Goal: Task Accomplishment & Management: Manage account settings

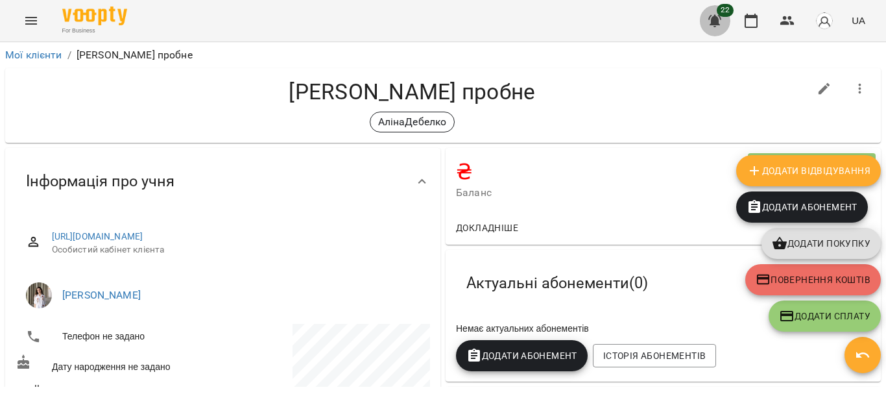
click at [727, 21] on button "button" at bounding box center [714, 20] width 31 height 31
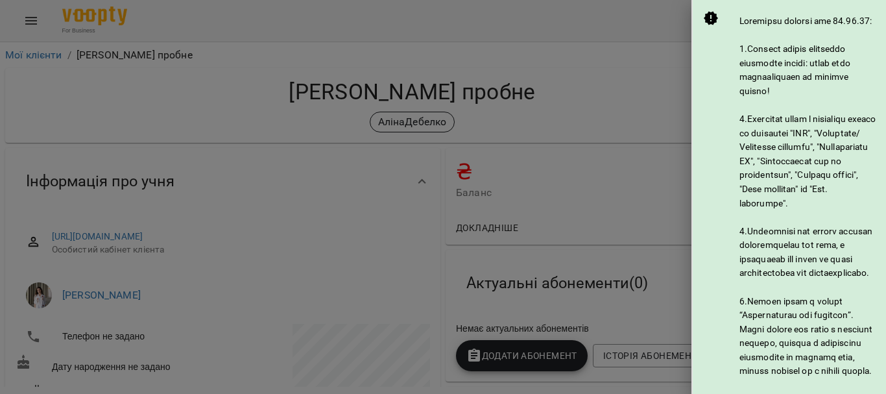
scroll to position [832, 0]
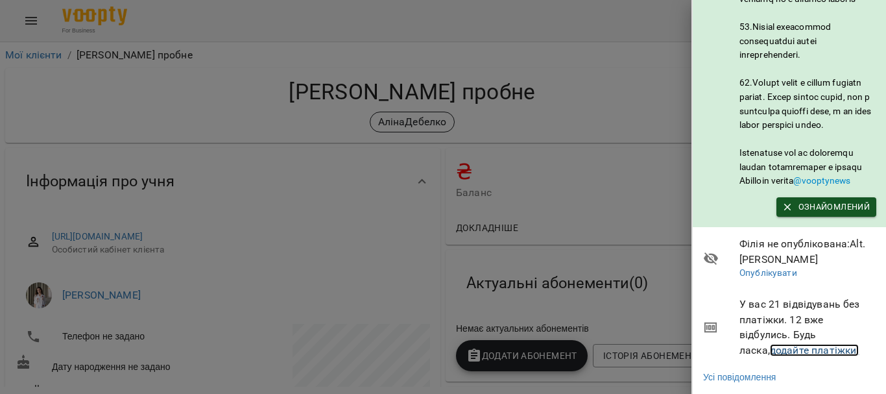
click at [794, 344] on link "додайте платіжки!" at bounding box center [815, 350] width 90 height 12
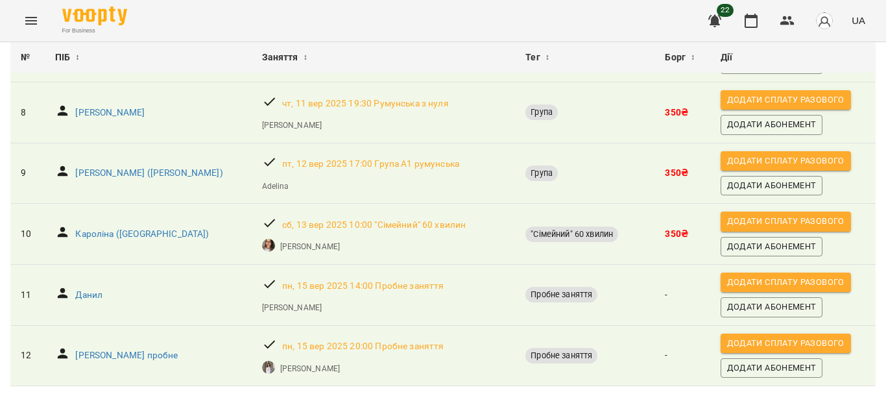
scroll to position [562, 0]
click at [91, 289] on p "Данил" at bounding box center [88, 295] width 27 height 13
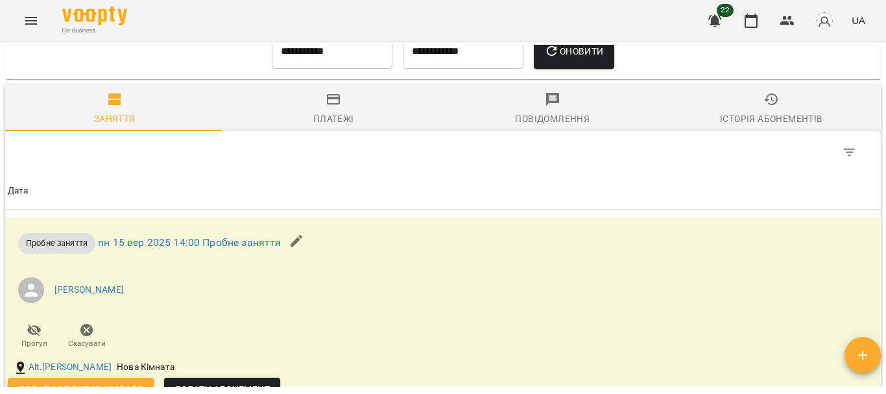
scroll to position [836, 0]
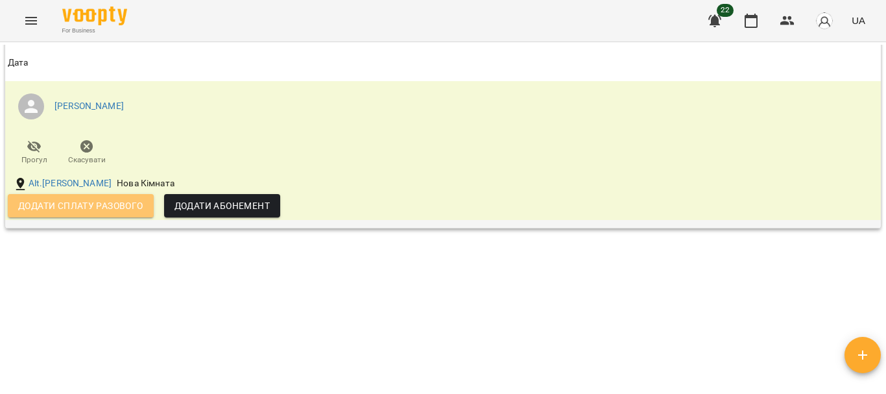
click at [127, 200] on span "Додати сплату разового" at bounding box center [80, 206] width 125 height 16
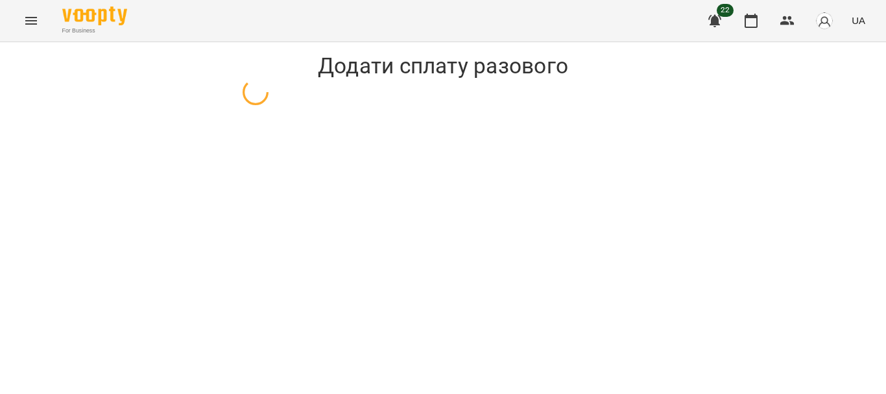
select select "**********"
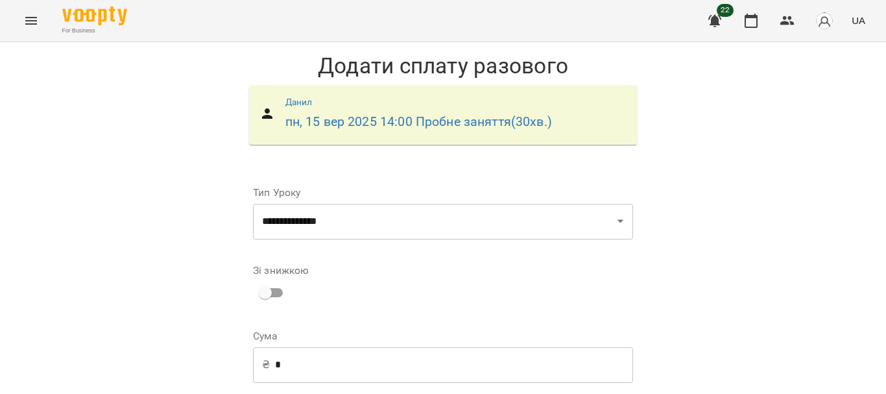
scroll to position [89, 0]
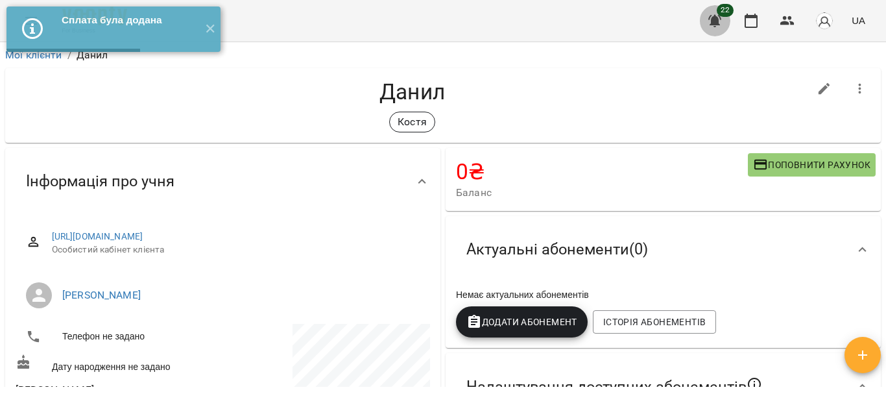
click at [719, 16] on icon "button" at bounding box center [715, 21] width 16 height 16
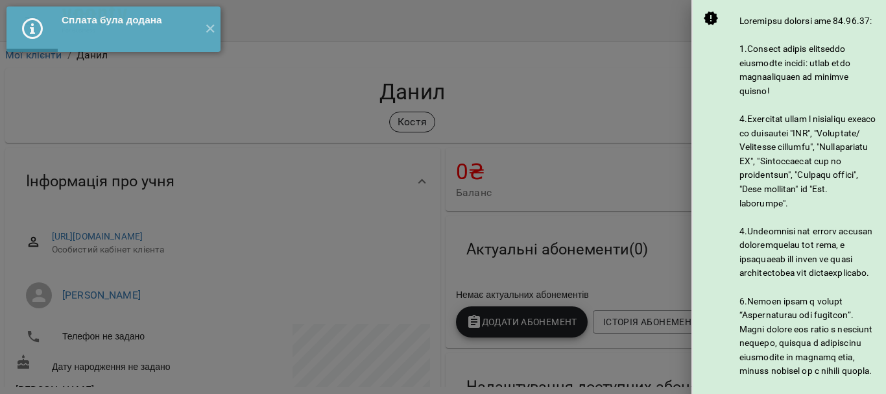
scroll to position [832, 0]
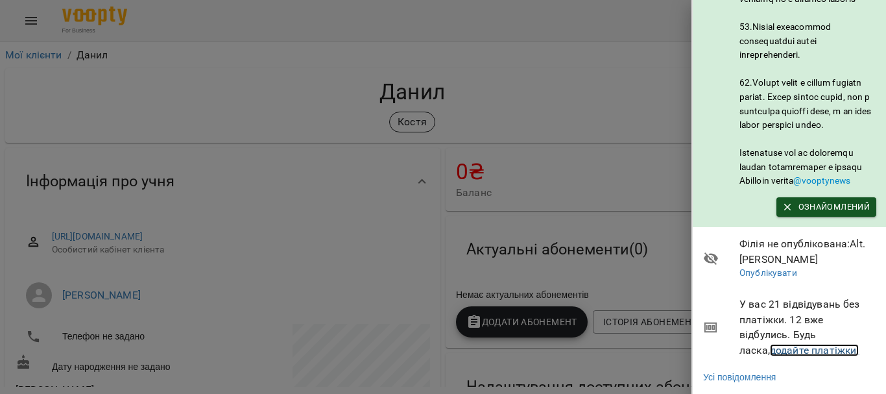
click at [809, 344] on link "додайте платіжки!" at bounding box center [815, 350] width 90 height 12
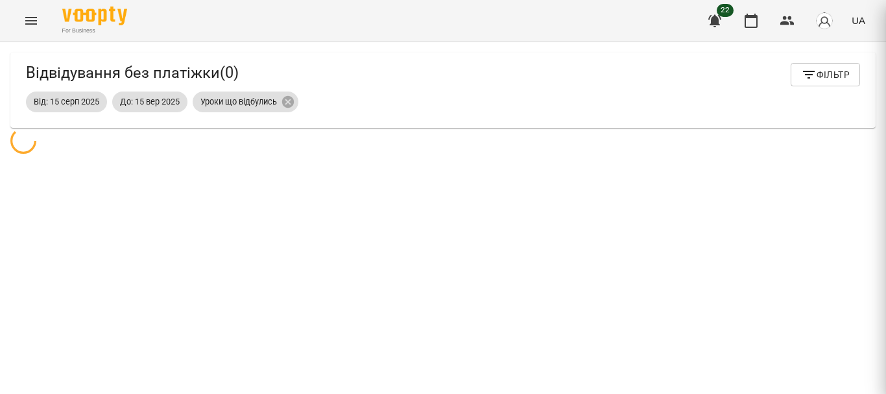
scroll to position [42, 0]
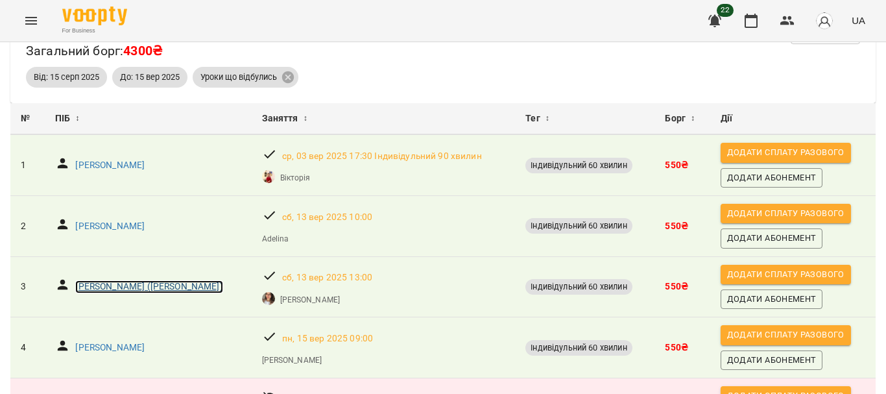
click at [165, 287] on p "[PERSON_NAME] ([PERSON_NAME])" at bounding box center [148, 286] width 147 height 13
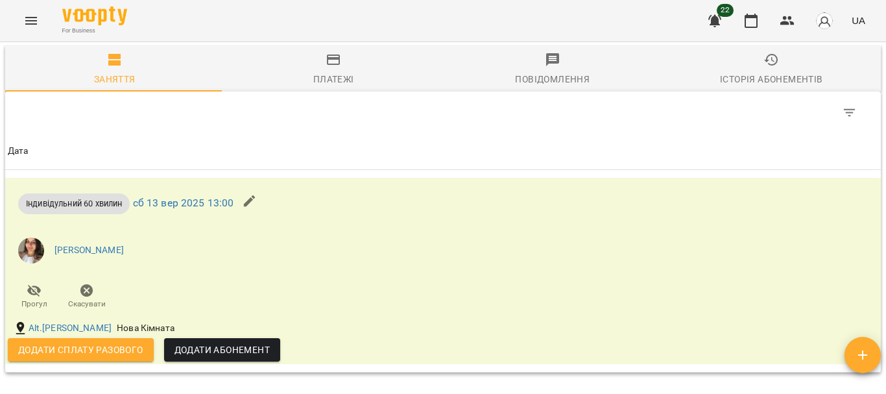
scroll to position [690, 0]
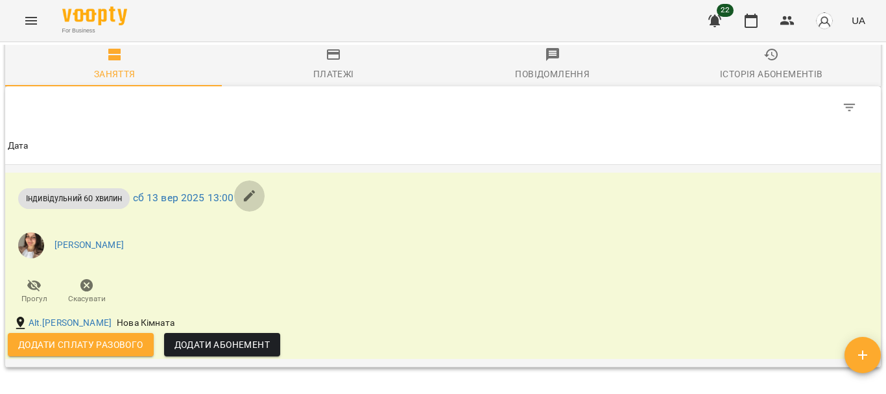
click at [250, 193] on button "button" at bounding box center [249, 195] width 31 height 31
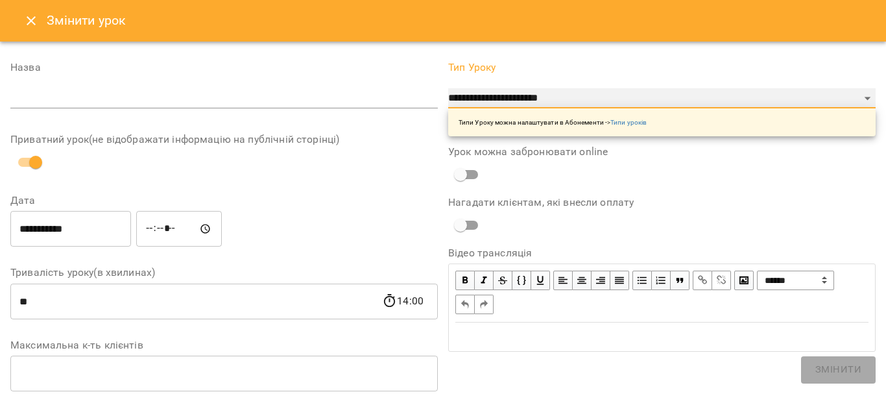
click at [732, 97] on select "**********" at bounding box center [662, 98] width 428 height 21
select select "**********"
click at [448, 109] on select "**********" at bounding box center [662, 98] width 428 height 21
type input "**"
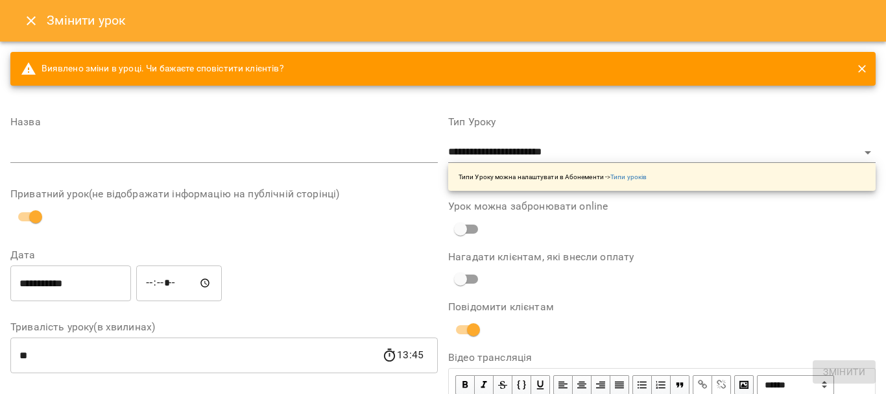
click at [856, 372] on div "**********" at bounding box center [661, 398] width 413 height 58
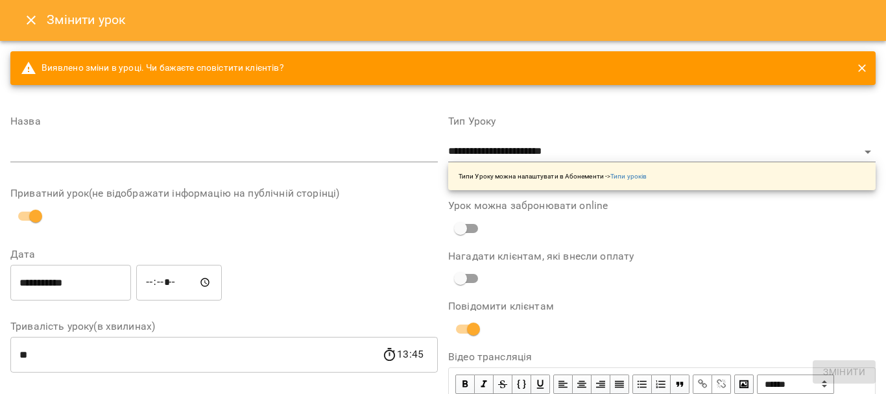
click at [834, 380] on select "**********" at bounding box center [795, 383] width 77 height 19
click at [75, 144] on input "text" at bounding box center [224, 151] width 428 height 21
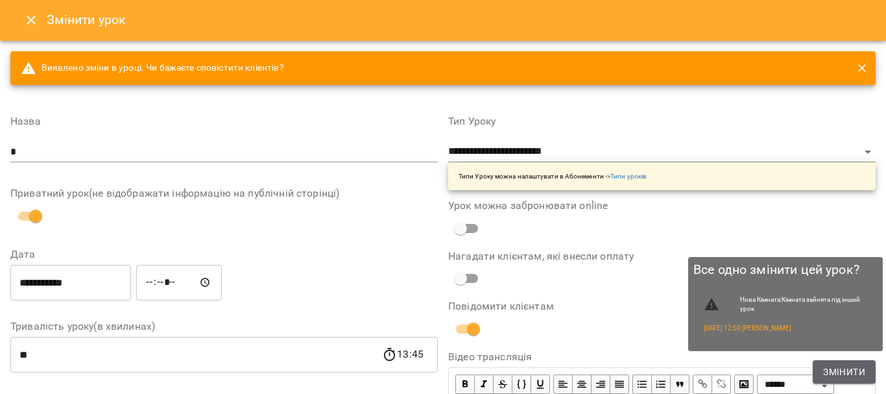
click at [825, 374] on span "Змінити" at bounding box center [844, 372] width 42 height 16
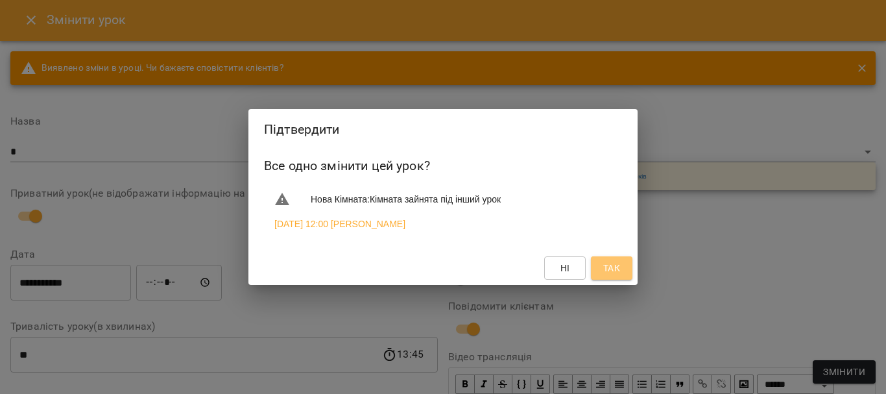
click at [611, 274] on span "Так" at bounding box center [611, 268] width 17 height 16
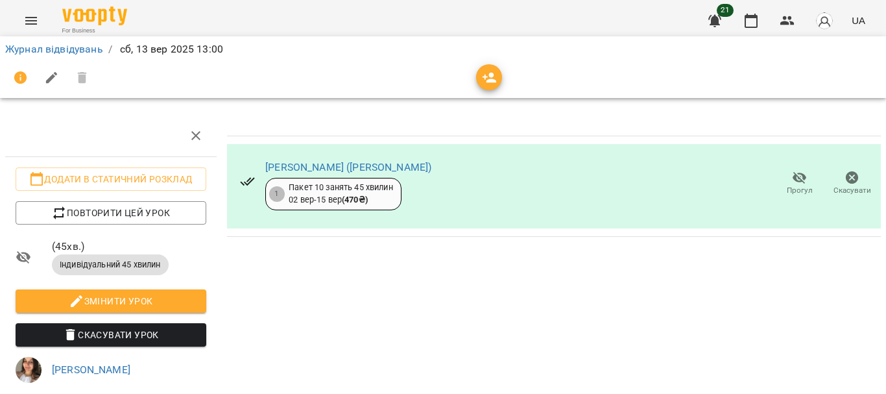
click at [723, 16] on span "21" at bounding box center [725, 10] width 17 height 13
click at [722, 32] on button "button" at bounding box center [714, 20] width 31 height 31
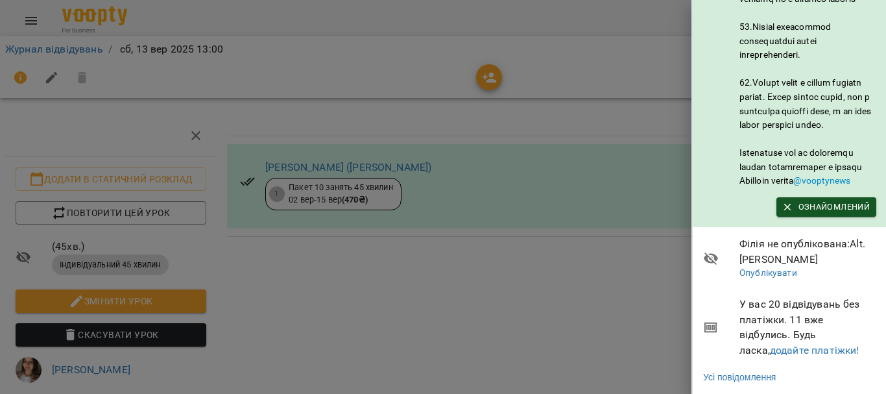
scroll to position [779, 0]
click at [875, 339] on span "У вас 20 відвідувань без платіжки. 11 вже відбулись. Будь ласка, додайте платіж…" at bounding box center [808, 326] width 137 height 61
click at [882, 339] on div "@vooptynews Ознайомлений Філія не опублікована : Alt.[PERSON_NAME] Опублікувати…" at bounding box center [789, 197] width 195 height 394
click at [769, 344] on link "додайте платіжки!" at bounding box center [814, 350] width 90 height 12
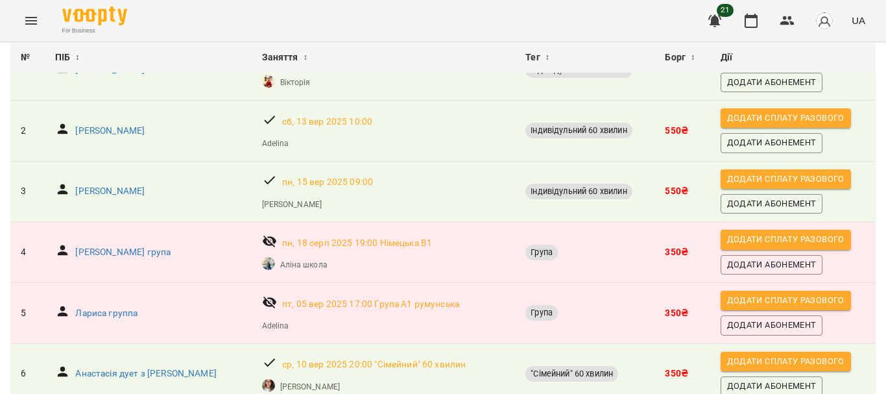
scroll to position [139, 0]
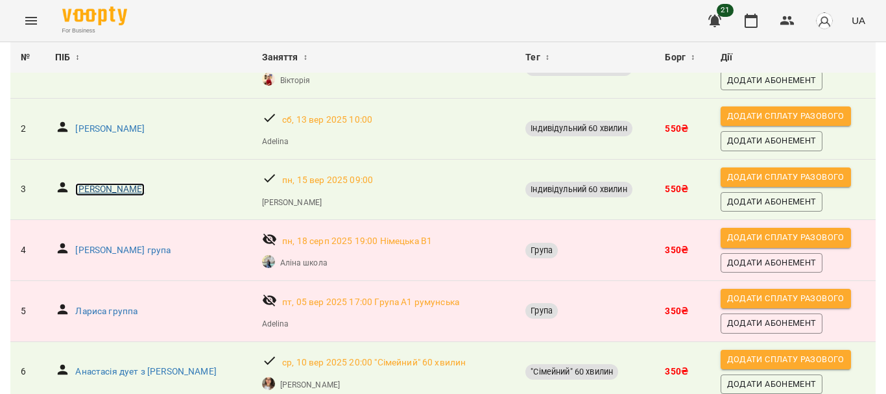
click at [82, 193] on p "[PERSON_NAME]" at bounding box center [109, 189] width 69 height 13
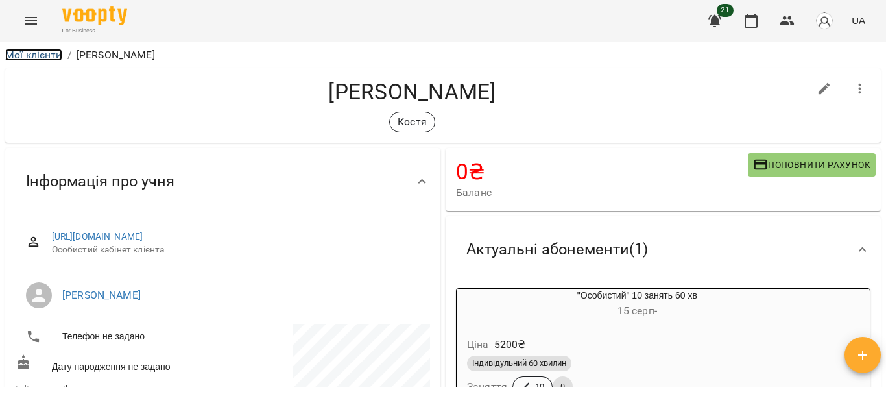
click at [44, 50] on link "Мої клієнти" at bounding box center [33, 55] width 57 height 12
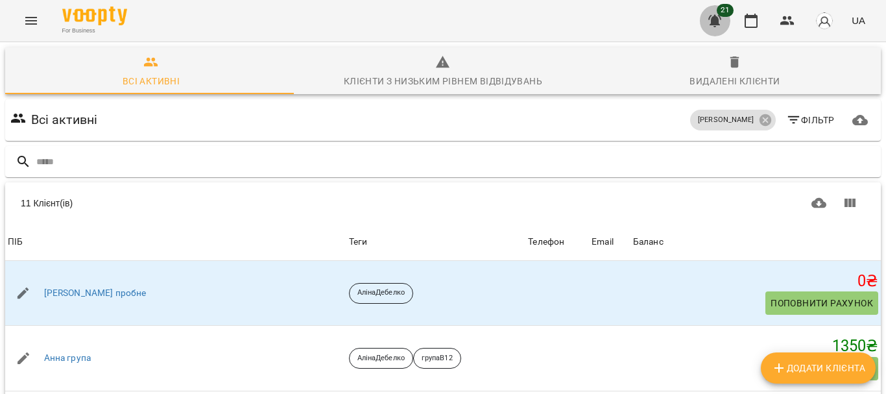
click at [708, 24] on icon "button" at bounding box center [715, 21] width 16 height 16
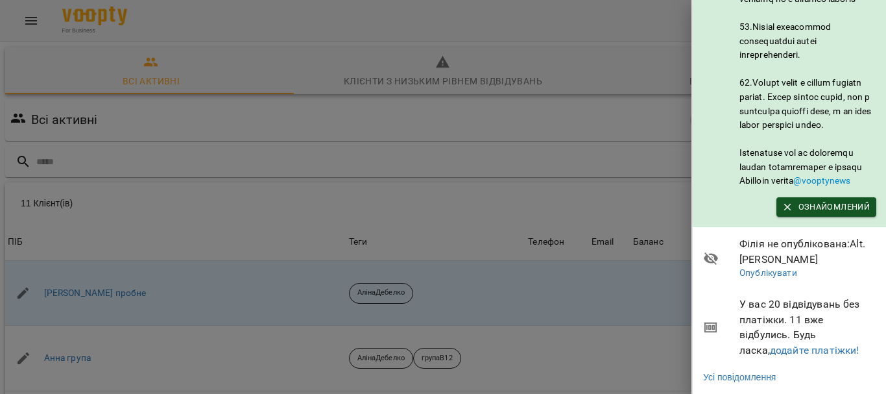
scroll to position [832, 0]
click at [113, 250] on div at bounding box center [443, 197] width 886 height 394
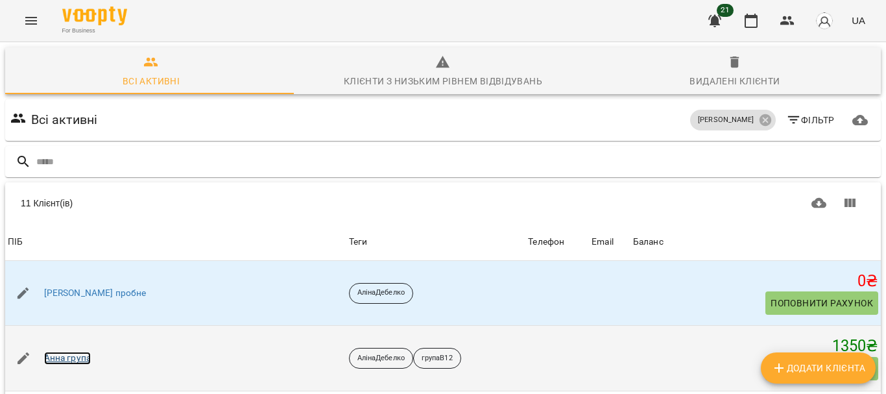
click at [66, 356] on link "Анна група" at bounding box center [67, 358] width 47 height 13
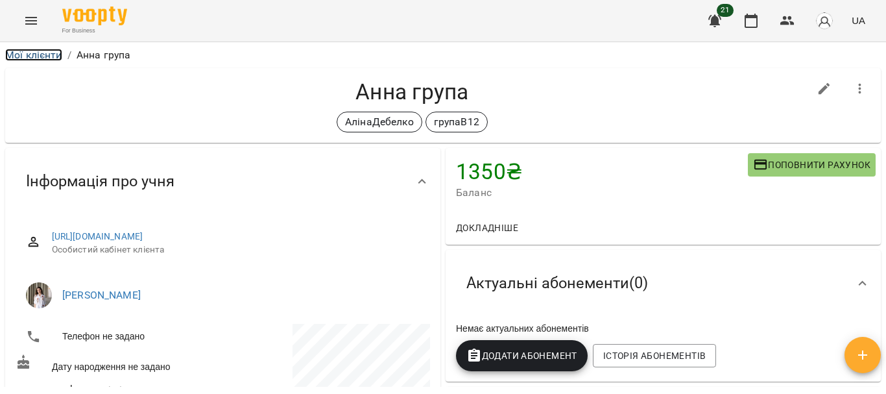
click at [26, 53] on link "Мої клієнти" at bounding box center [33, 55] width 57 height 12
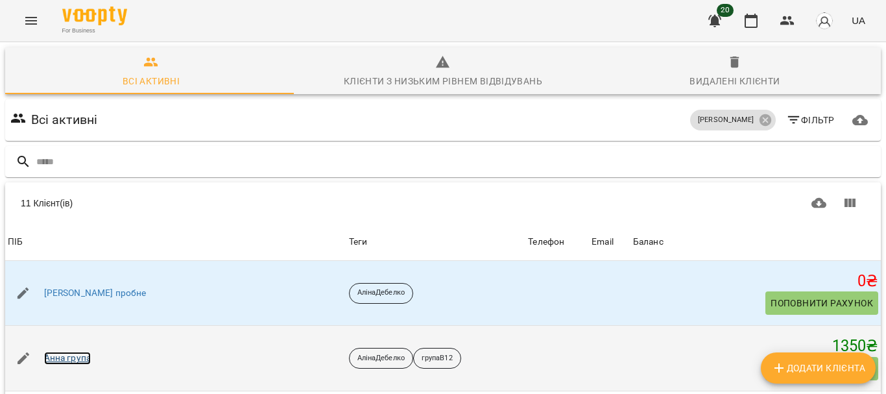
click at [67, 352] on link "Анна група" at bounding box center [67, 358] width 47 height 13
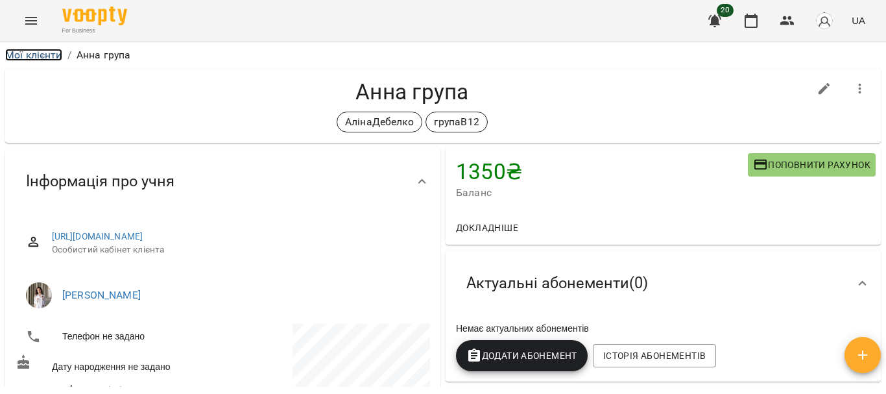
click at [36, 53] on link "Мої клієнти" at bounding box center [33, 55] width 57 height 12
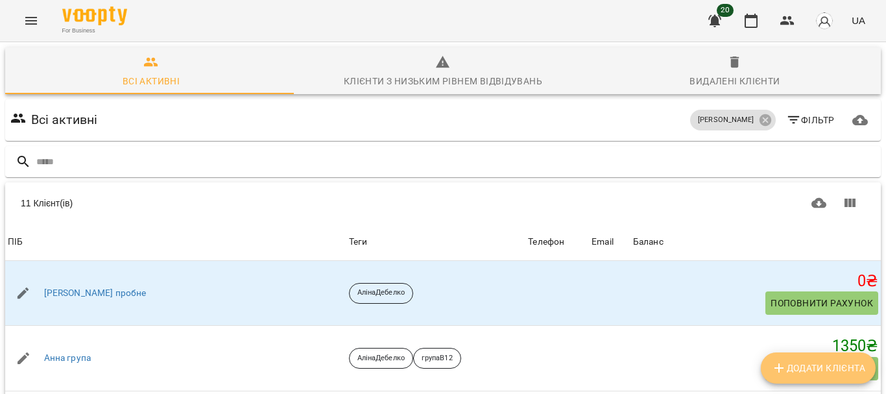
click at [820, 377] on button "Додати клієнта" at bounding box center [818, 367] width 115 height 31
select select "**"
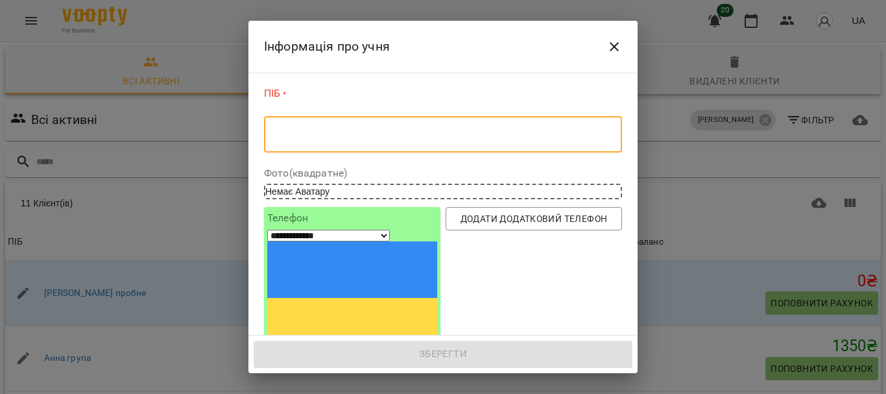
click at [380, 138] on textarea at bounding box center [443, 134] width 340 height 12
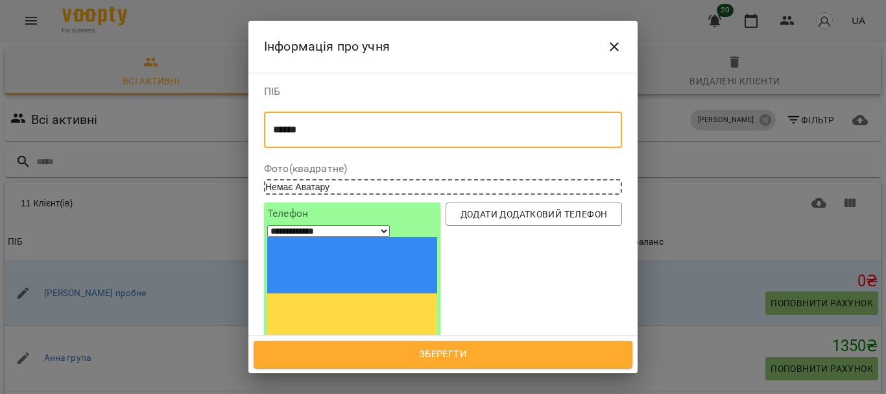
type textarea "******"
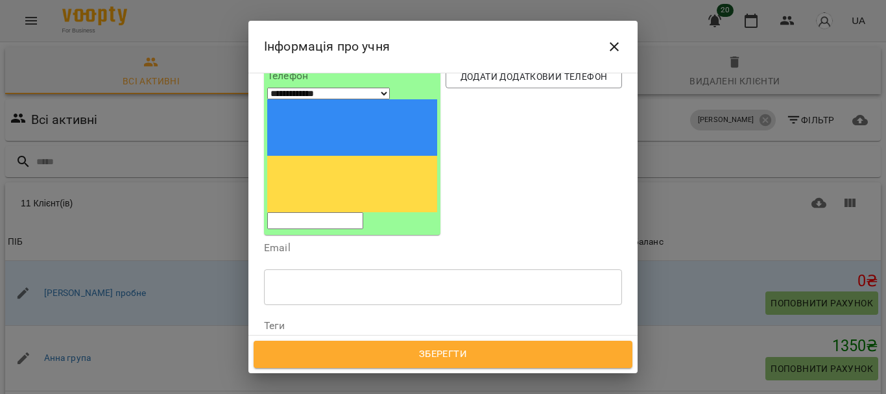
scroll to position [143, 0]
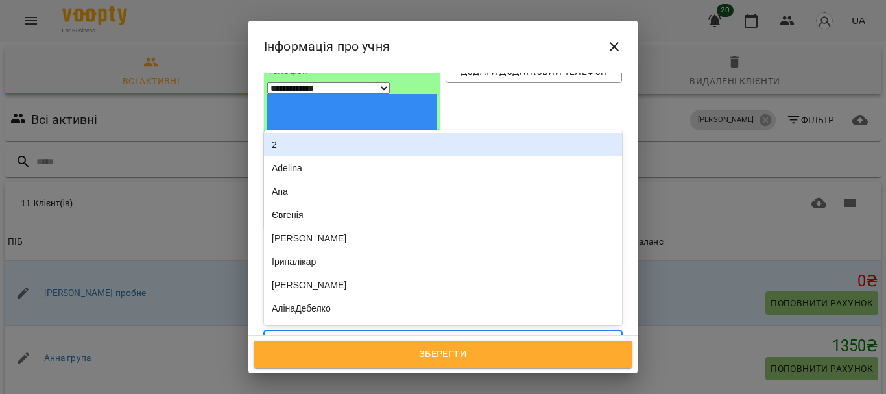
click at [605, 336] on icon at bounding box center [609, 342] width 13 height 13
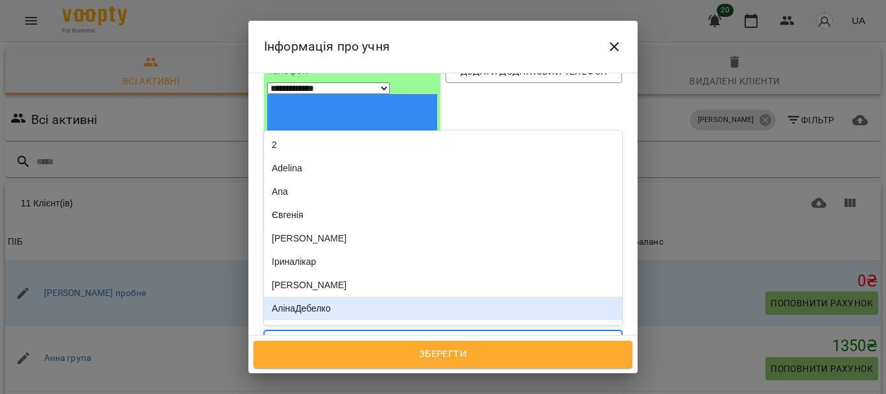
click at [447, 296] on div "АлінаДебелко" at bounding box center [443, 307] width 358 height 23
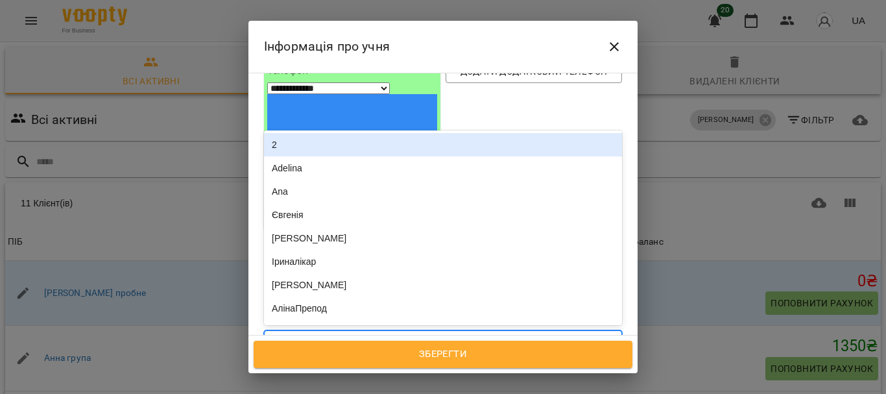
click at [606, 336] on icon at bounding box center [609, 342] width 13 height 13
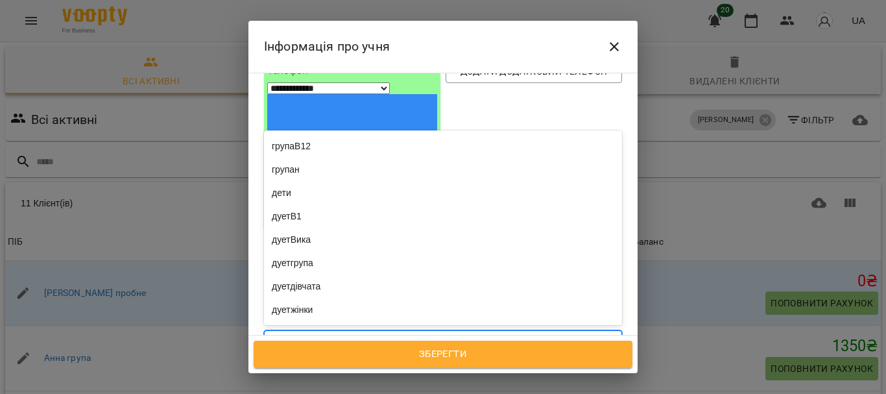
scroll to position [928, 0]
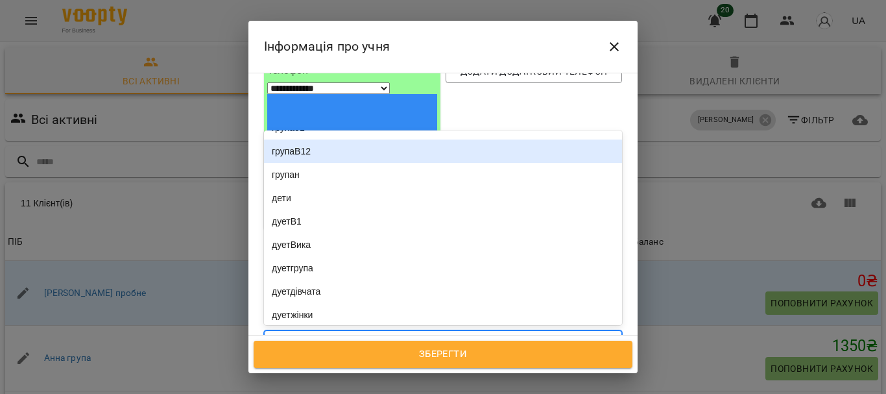
click at [303, 139] on div "групаВ12" at bounding box center [443, 150] width 358 height 23
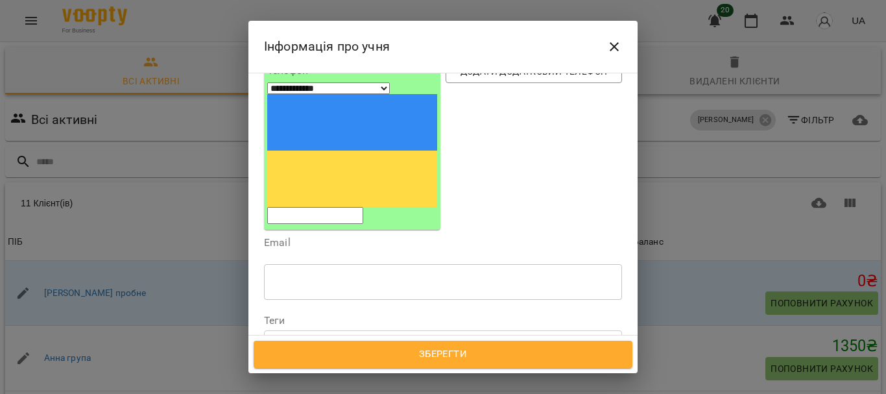
scroll to position [195, 0]
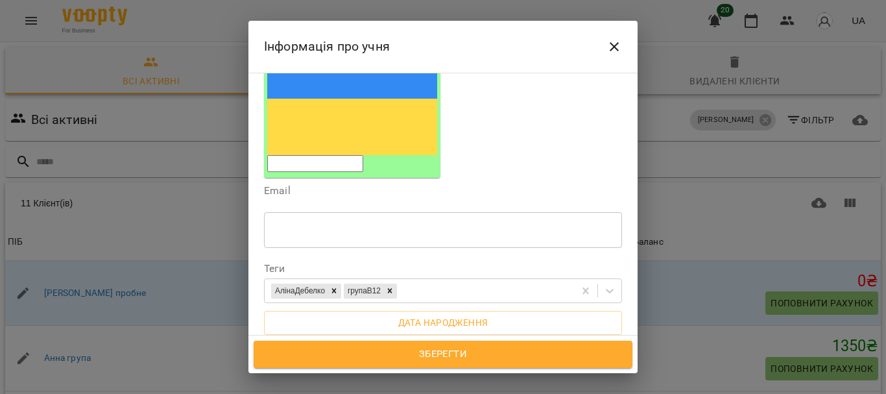
click at [313, 368] on div "* ​" at bounding box center [443, 386] width 358 height 36
type textarea "**"
click at [615, 41] on icon "Close" at bounding box center [615, 47] width 16 height 16
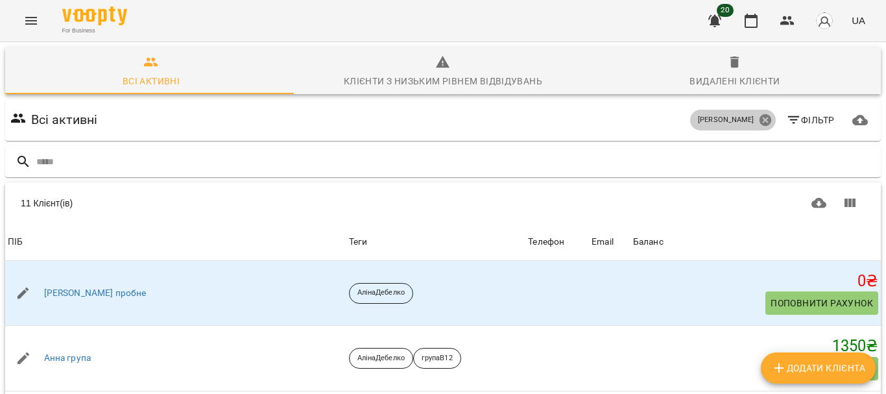
click at [759, 119] on icon at bounding box center [765, 120] width 12 height 12
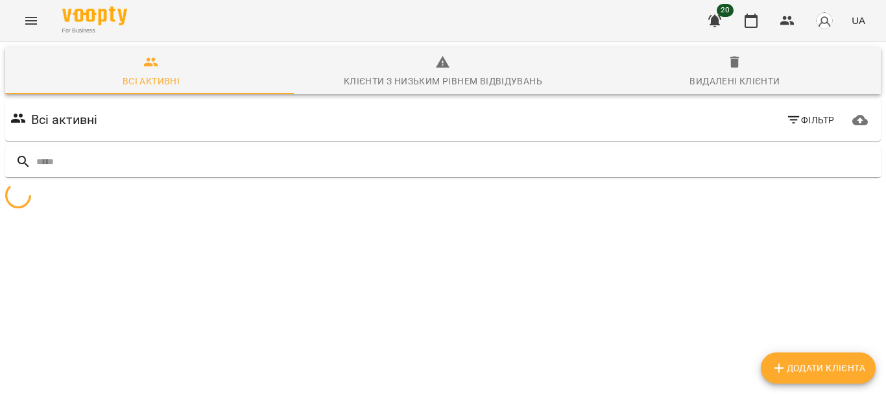
click at [788, 118] on icon "button" at bounding box center [794, 120] width 16 height 16
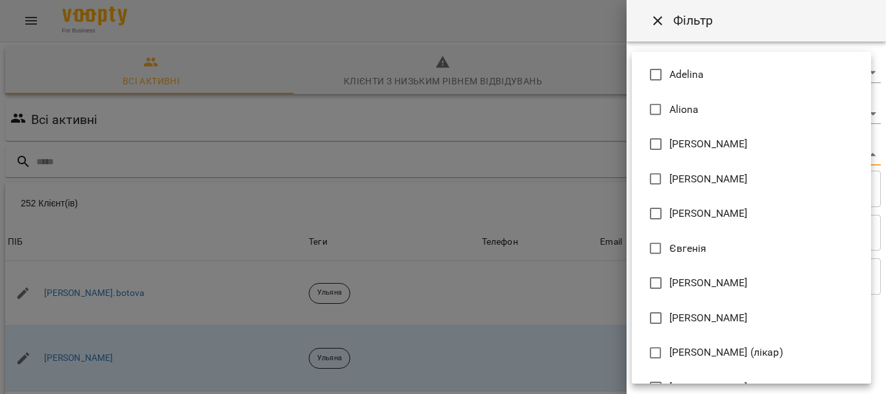
click at [830, 163] on body "For Business 20 UA Всі активні Клієнти з низьким рівнем відвідувань Видалені кл…" at bounding box center [443, 337] width 886 height 675
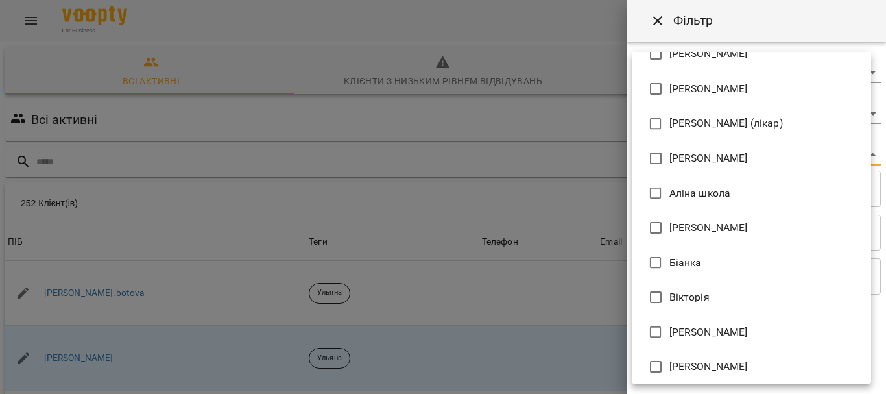
scroll to position [234, 0]
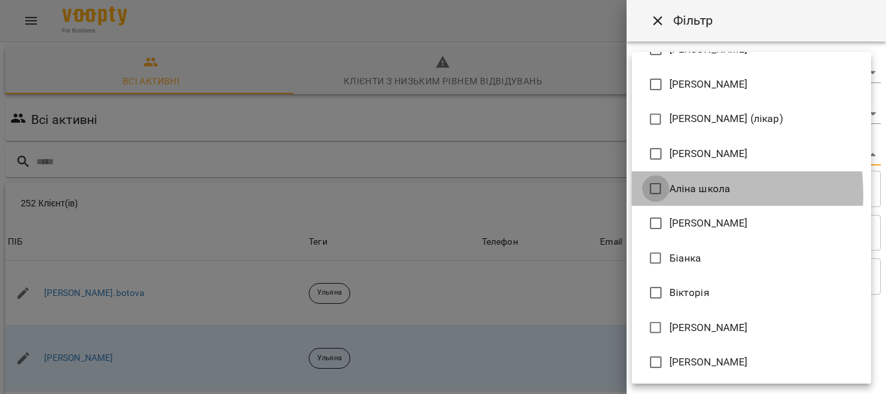
type input "**********"
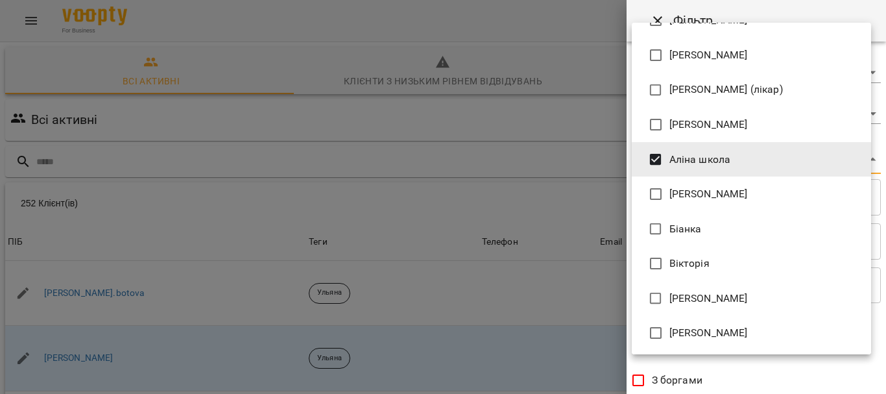
drag, startPoint x: 886, startPoint y: 197, endPoint x: 883, endPoint y: 330, distance: 133.0
click at [883, 330] on div at bounding box center [443, 197] width 886 height 394
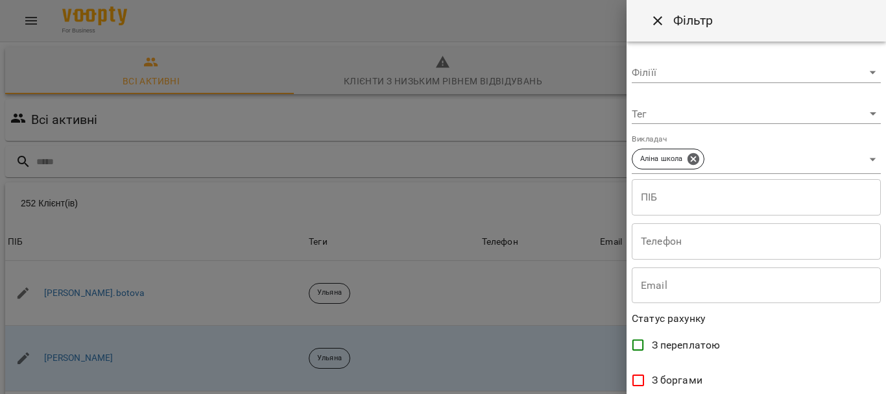
click at [883, 330] on div "[PERSON_NAME] [PERSON_NAME] [PERSON_NAME] [PERSON_NAME] [PERSON_NAME] (лікар) […" at bounding box center [443, 197] width 886 height 394
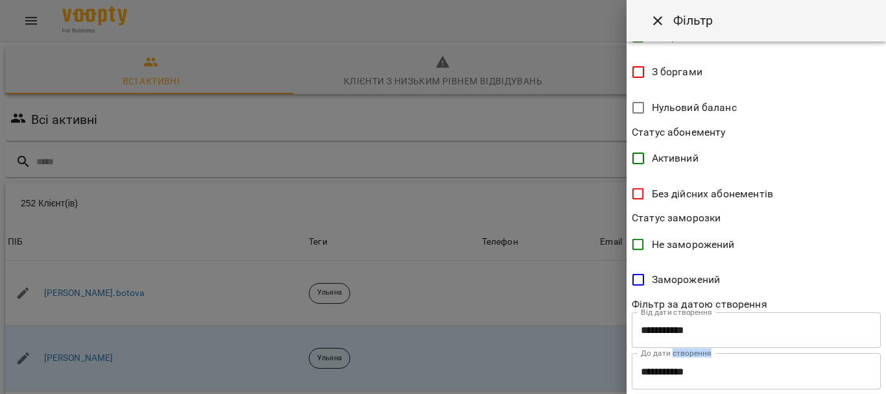
scroll to position [337, 0]
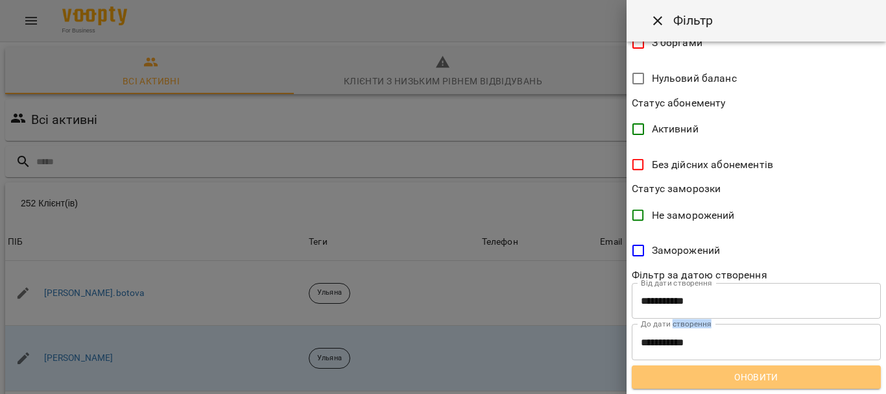
click at [816, 378] on span "Оновити" at bounding box center [756, 377] width 228 height 16
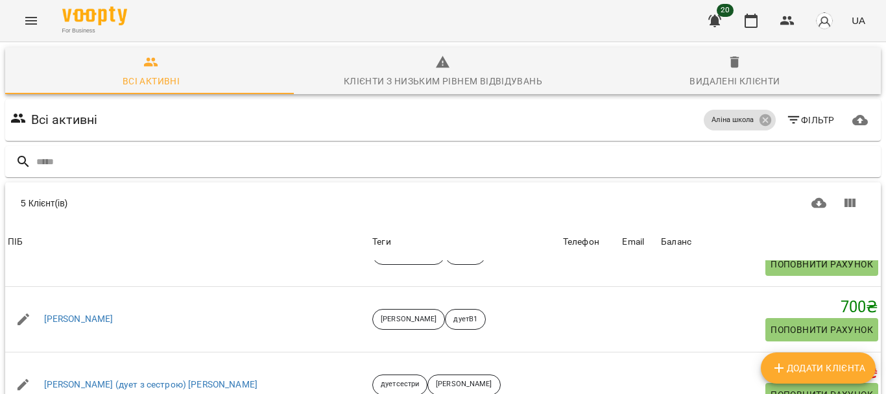
scroll to position [0, 0]
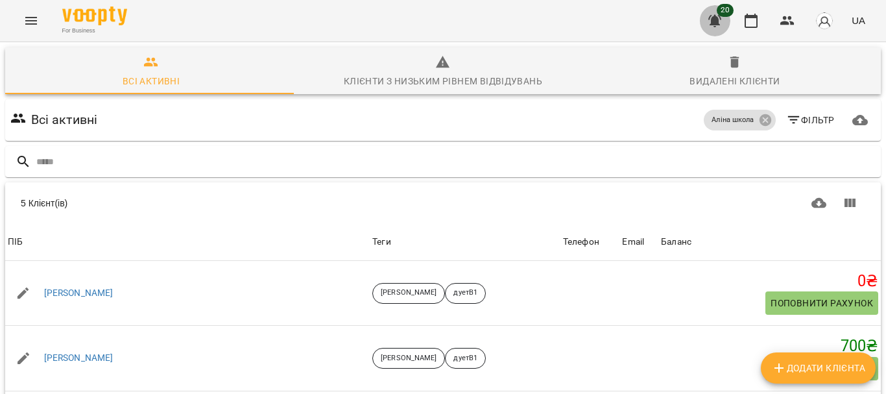
click at [721, 19] on icon "button" at bounding box center [715, 21] width 16 height 16
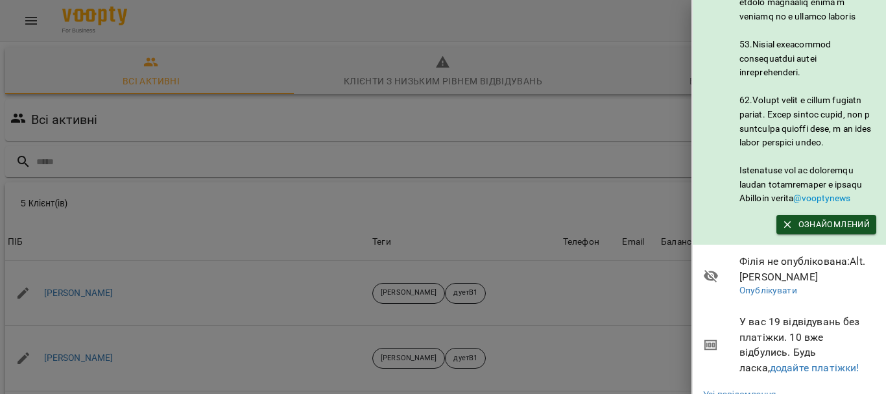
scroll to position [832, 0]
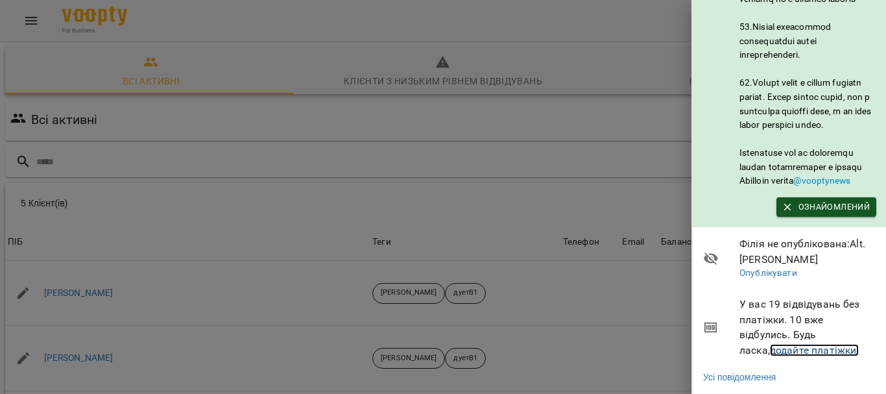
click at [790, 344] on link "додайте платіжки!" at bounding box center [815, 350] width 90 height 12
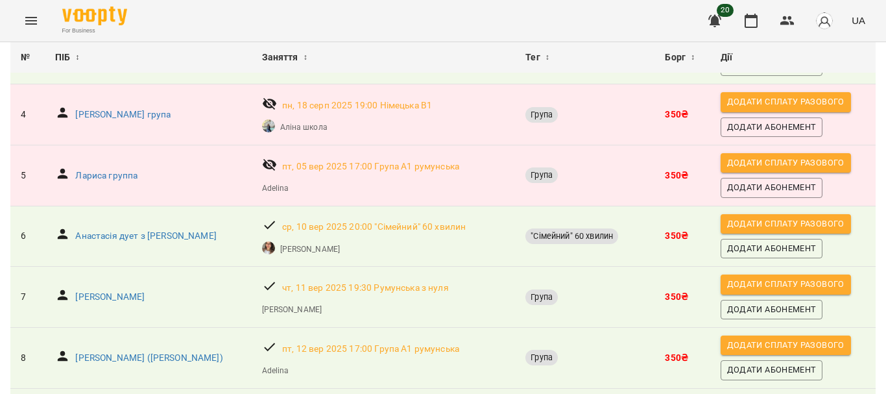
scroll to position [280, 0]
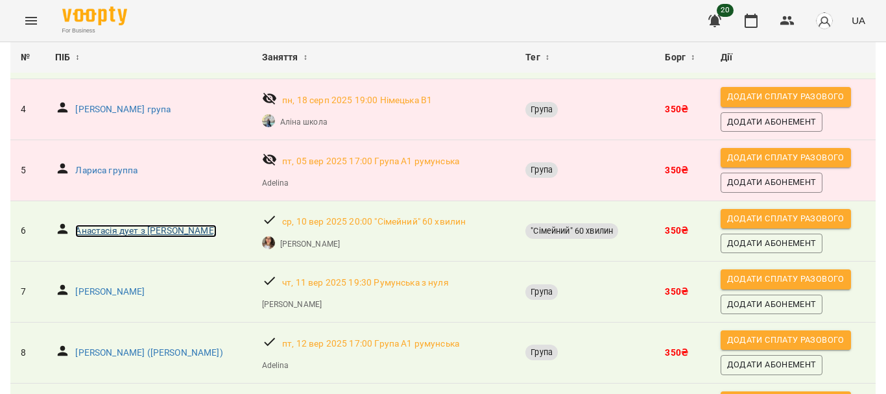
click at [171, 225] on p "Анастасія дует з [PERSON_NAME]" at bounding box center [145, 230] width 141 height 13
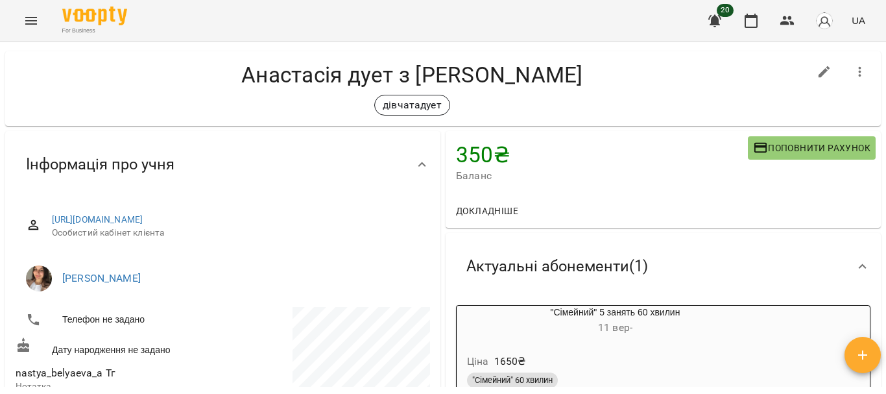
scroll to position [29, 0]
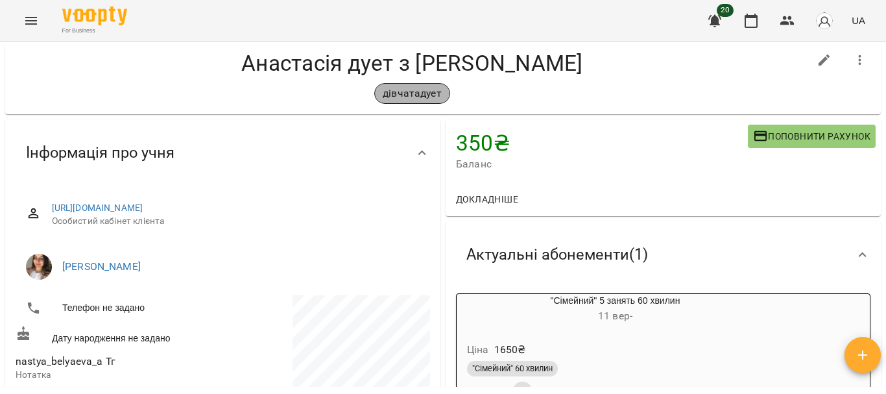
click at [399, 92] on p "дівчатадует" at bounding box center [412, 94] width 59 height 16
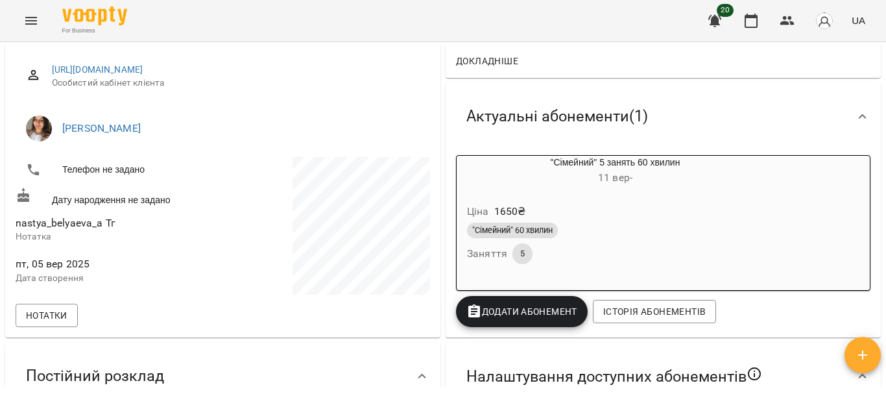
scroll to position [164, 0]
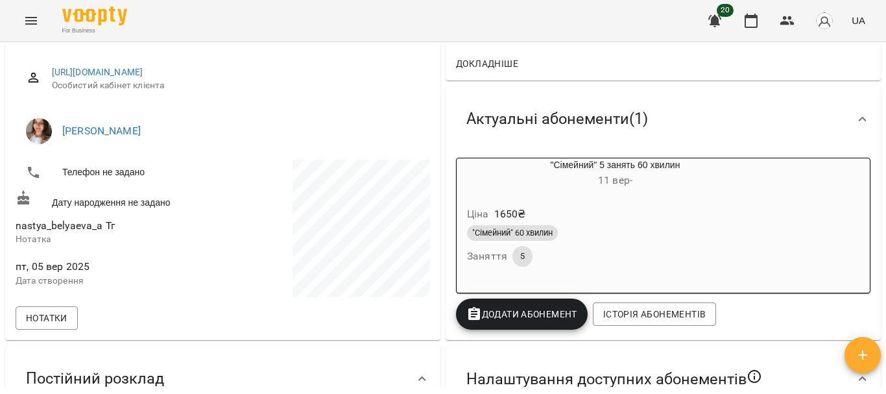
click at [881, 112] on div "Мої клієнти / [PERSON_NAME] дует з [PERSON_NAME] дует з [PERSON_NAME] дівчатаду…" at bounding box center [443, 239] width 886 height 394
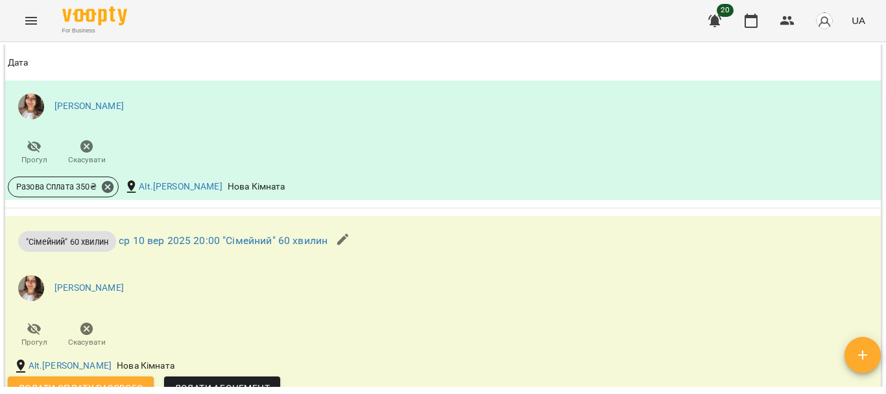
scroll to position [860, 0]
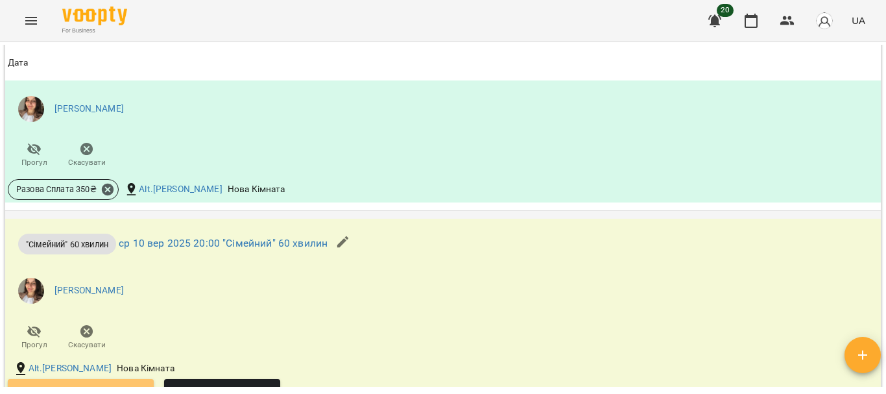
click at [123, 383] on button "Додати сплату разового" at bounding box center [81, 390] width 146 height 23
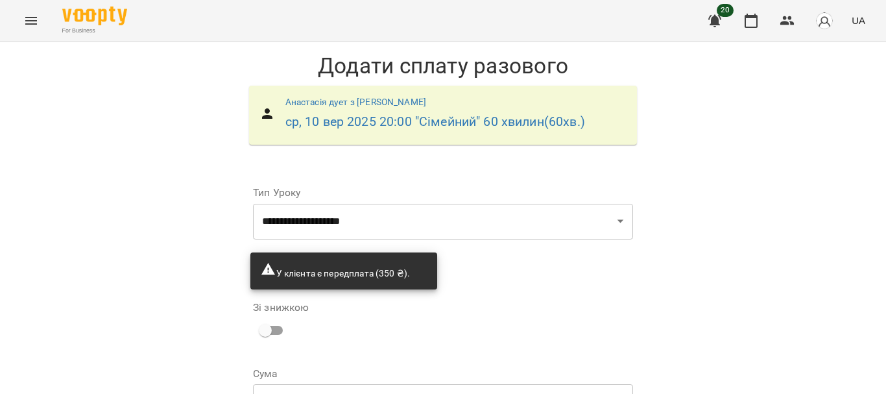
scroll to position [126, 0]
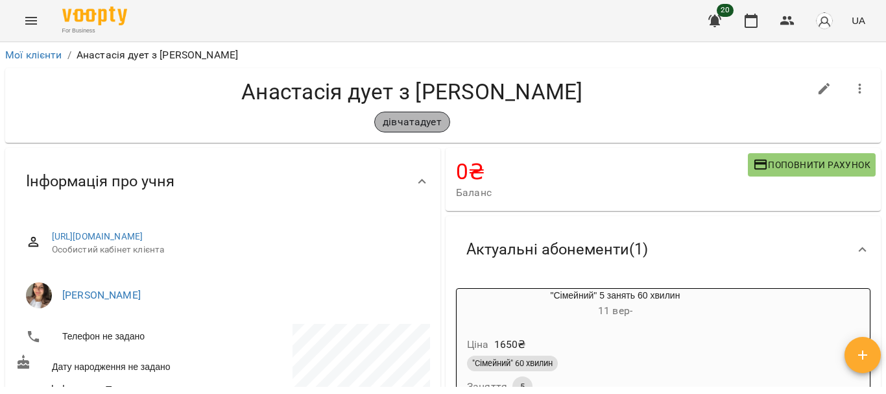
click at [421, 123] on p "дівчатадует" at bounding box center [412, 122] width 59 height 16
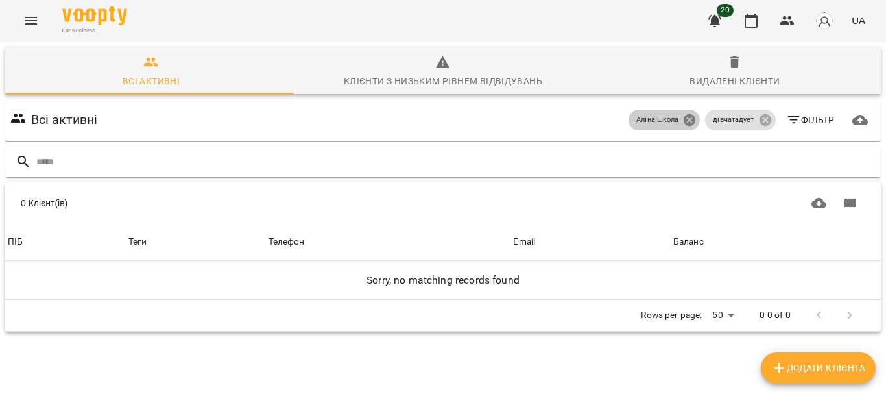
click at [684, 122] on icon at bounding box center [690, 120] width 12 height 12
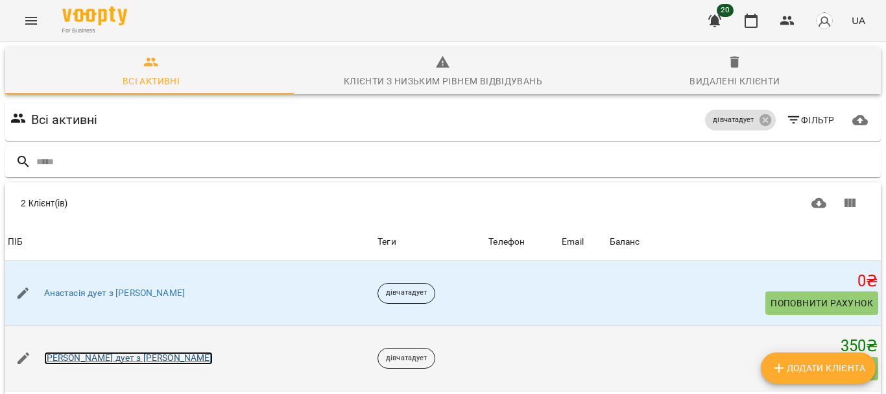
click at [121, 364] on link "[PERSON_NAME] дует з [PERSON_NAME]" at bounding box center [128, 358] width 169 height 13
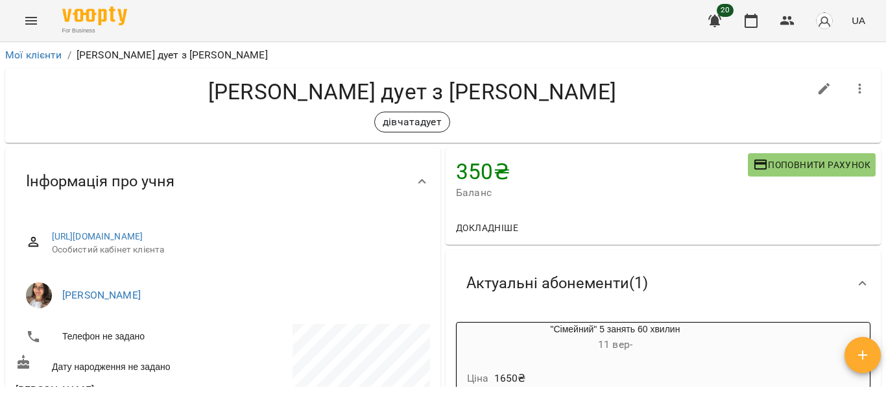
click at [712, 15] on icon "button" at bounding box center [715, 21] width 16 height 16
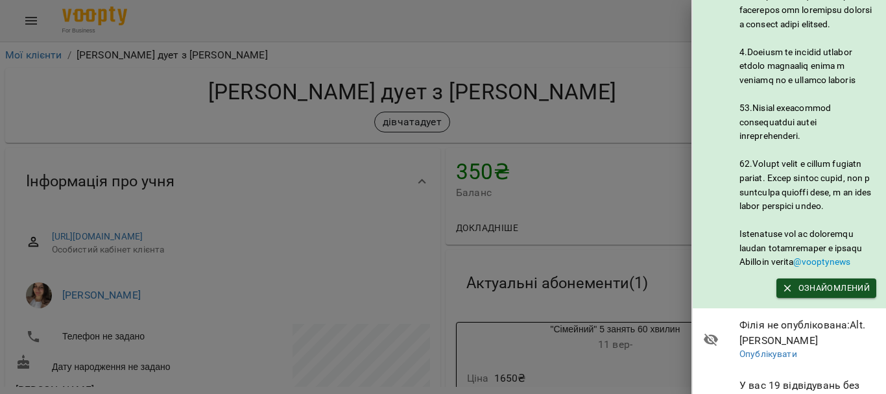
scroll to position [832, 0]
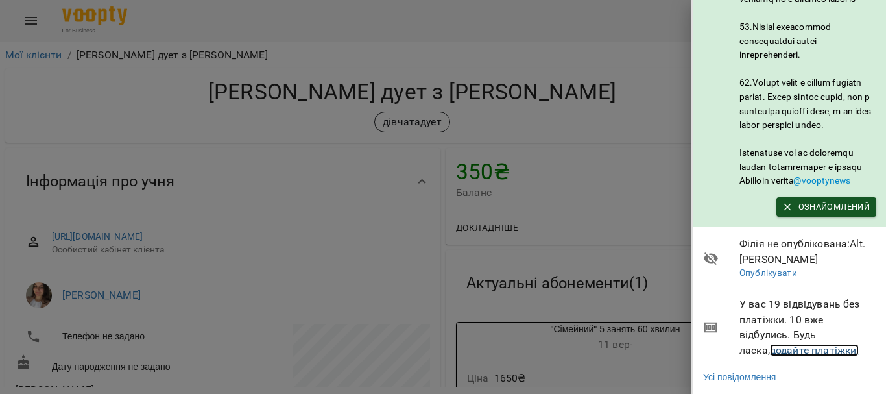
click at [798, 344] on link "додайте платіжки!" at bounding box center [815, 350] width 90 height 12
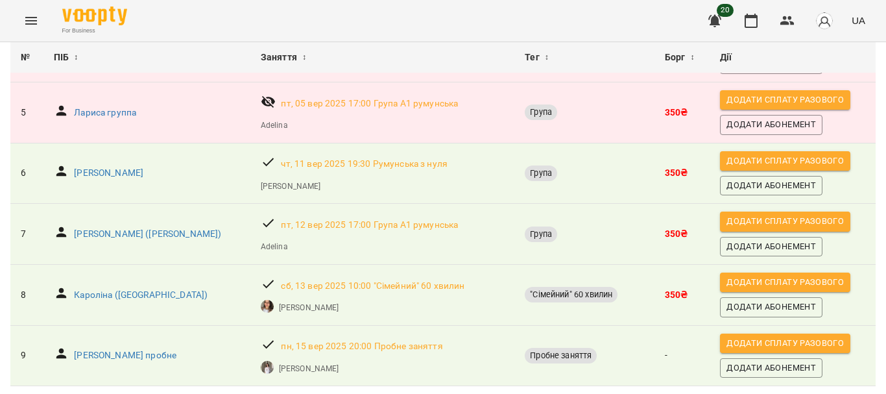
scroll to position [378, 0]
click at [84, 289] on p "Кароліна ([GEOGRAPHIC_DATA])" at bounding box center [141, 295] width 134 height 13
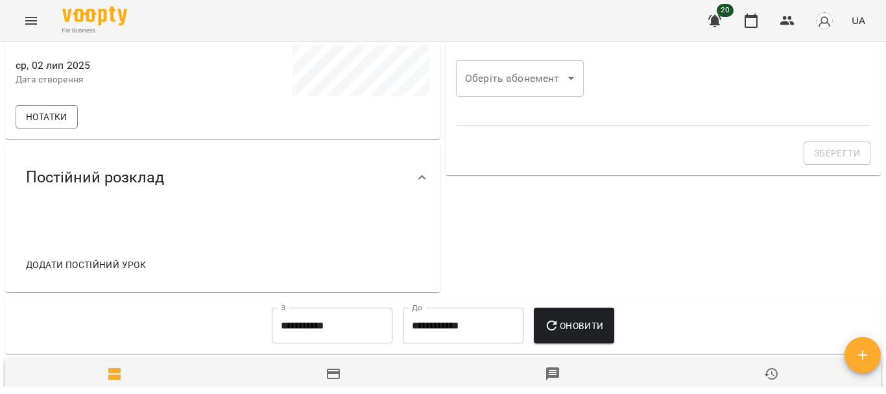
scroll to position [376, 0]
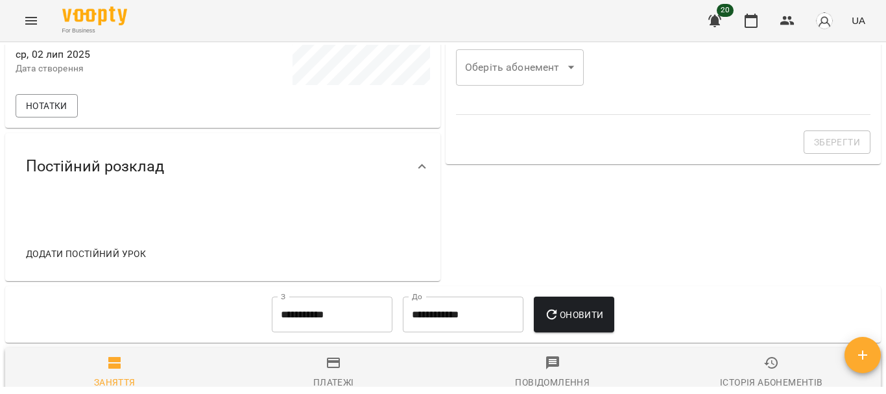
click at [884, 309] on div "**********" at bounding box center [443, 239] width 886 height 394
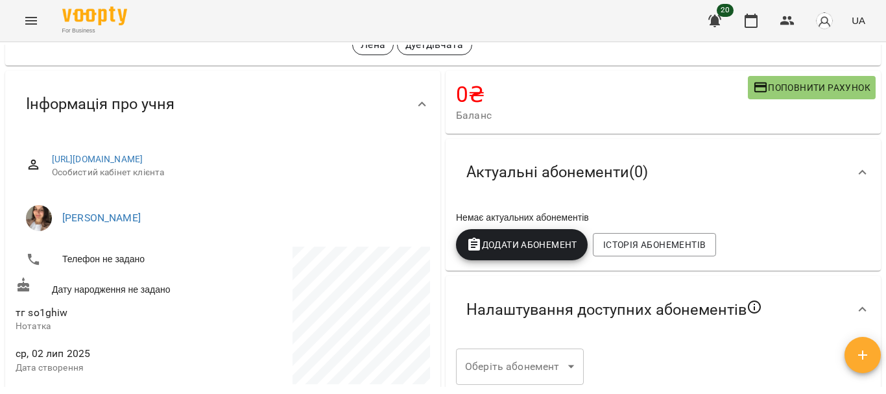
scroll to position [0, 0]
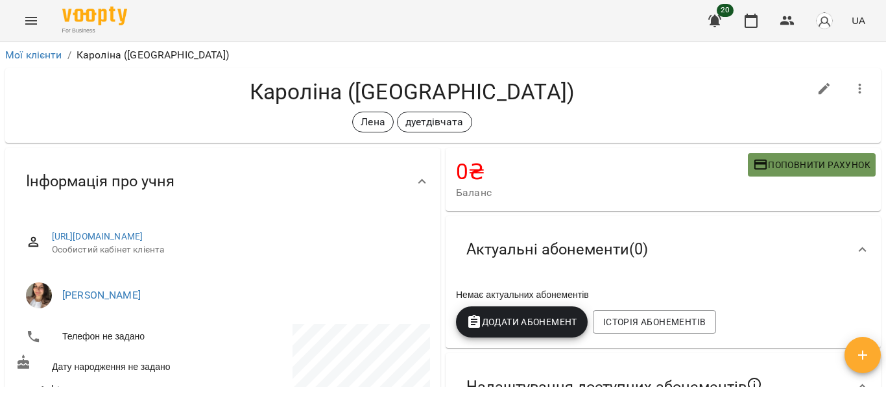
click at [801, 165] on span "Поповнити рахунок" at bounding box center [811, 165] width 117 height 16
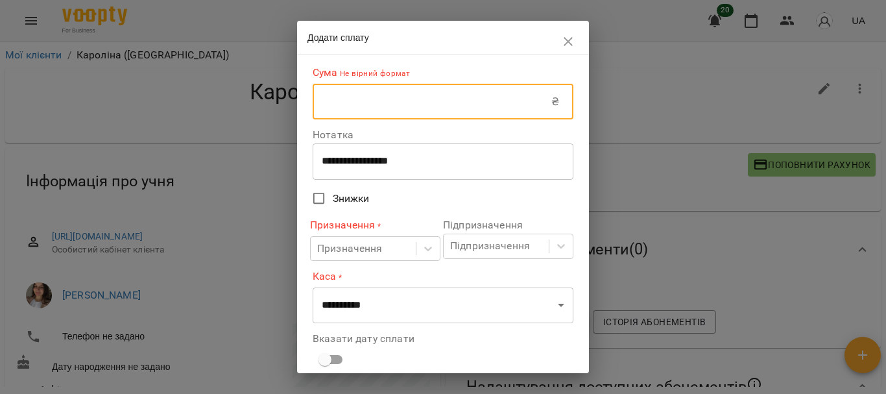
click at [483, 108] on input "text" at bounding box center [432, 102] width 239 height 36
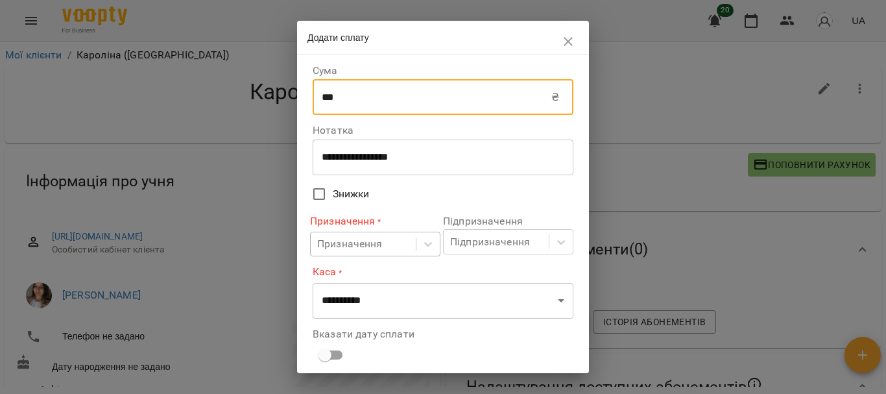
type input "***"
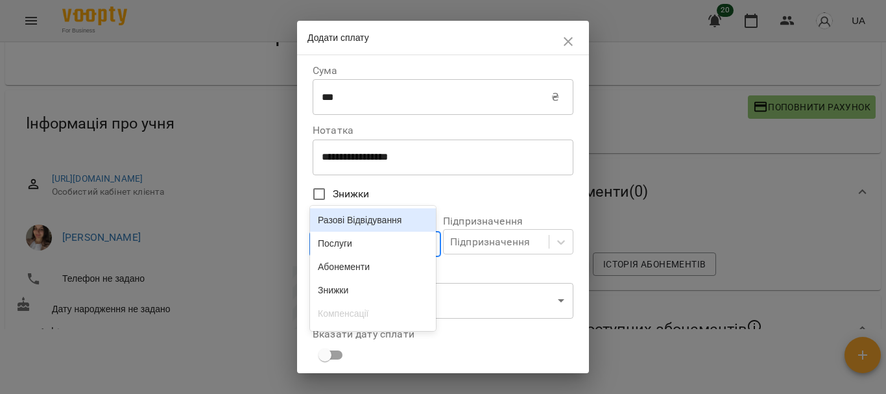
click at [404, 246] on div "Призначення" at bounding box center [363, 244] width 105 height 24
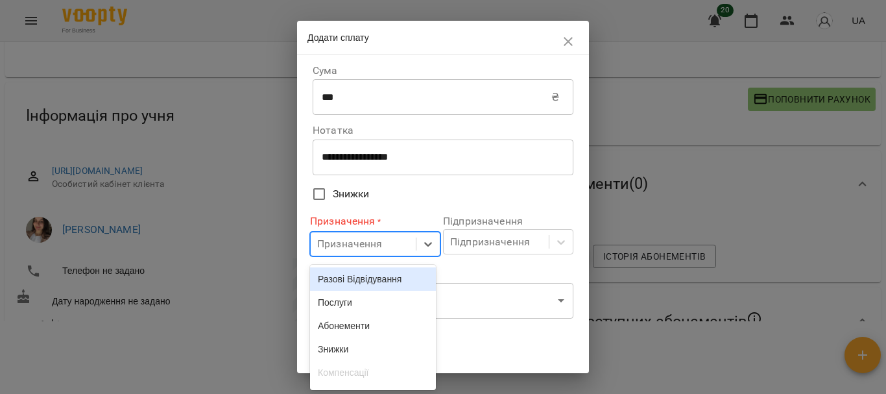
scroll to position [69, 0]
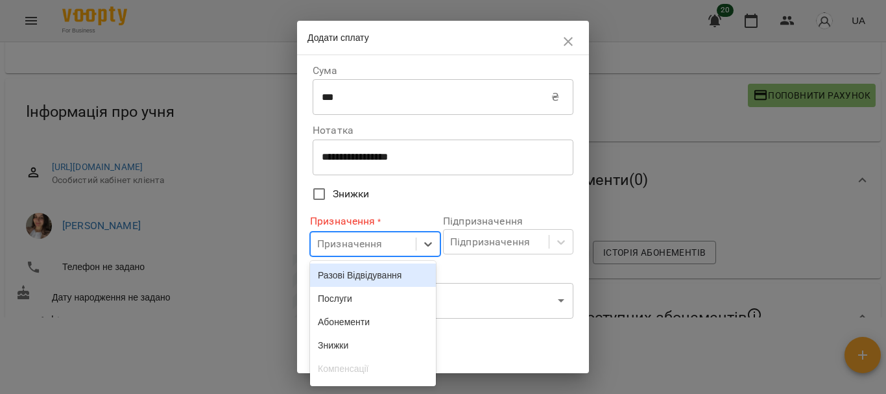
click at [395, 271] on div "Разові Відвідування" at bounding box center [373, 274] width 126 height 23
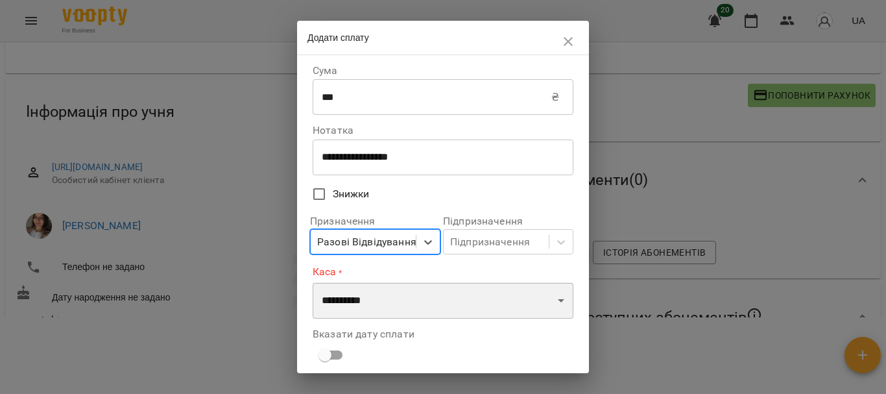
click at [401, 301] on select "**********" at bounding box center [443, 300] width 261 height 36
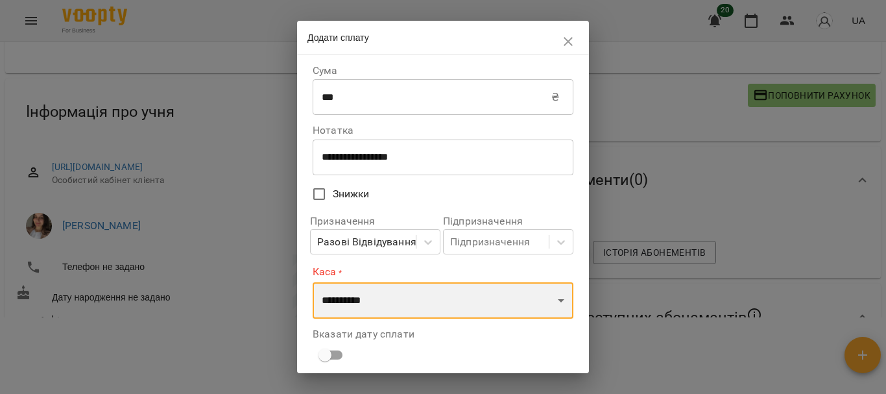
select select "****"
click at [313, 282] on select "**********" at bounding box center [443, 300] width 261 height 36
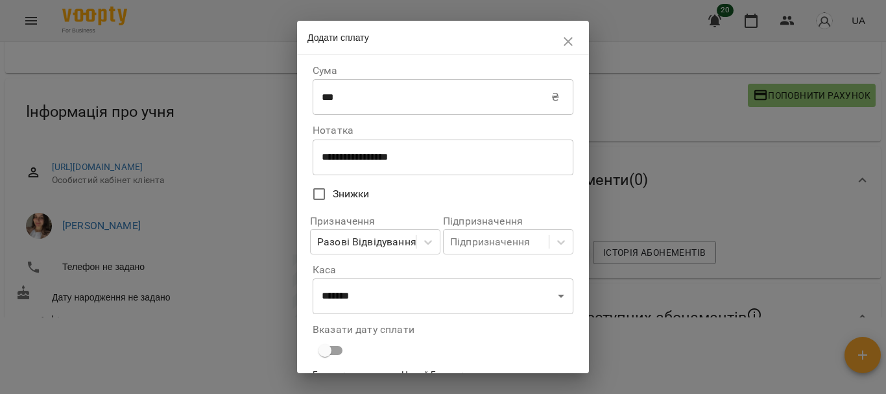
scroll to position [80, 0]
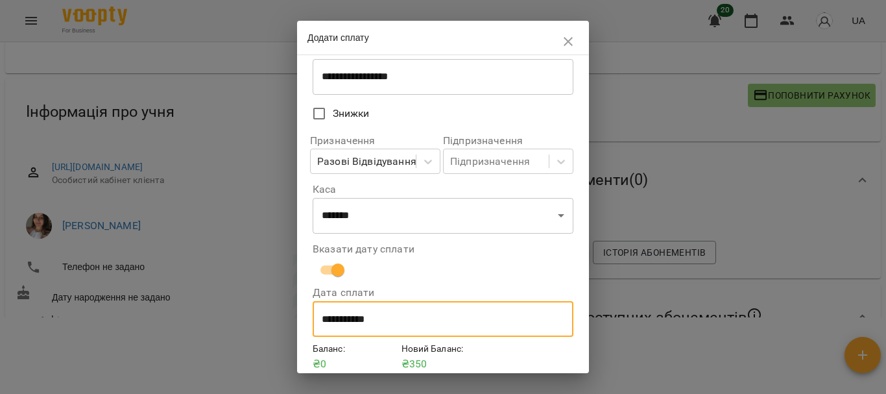
click at [359, 319] on input "**********" at bounding box center [443, 319] width 261 height 36
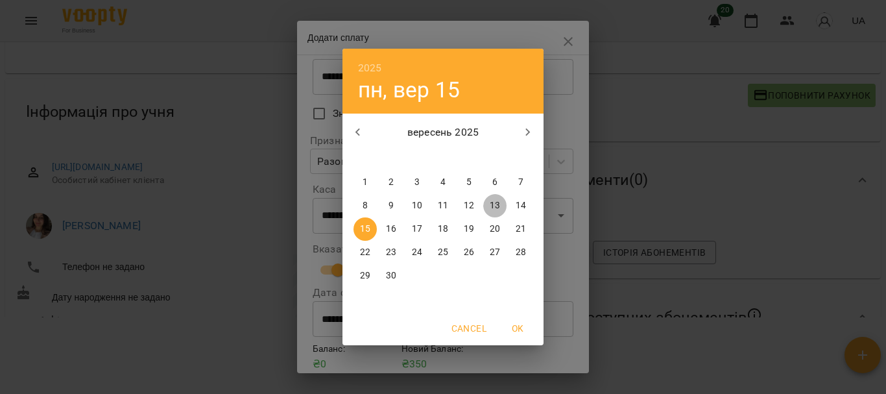
click at [497, 208] on p "13" at bounding box center [495, 205] width 10 height 13
type input "**********"
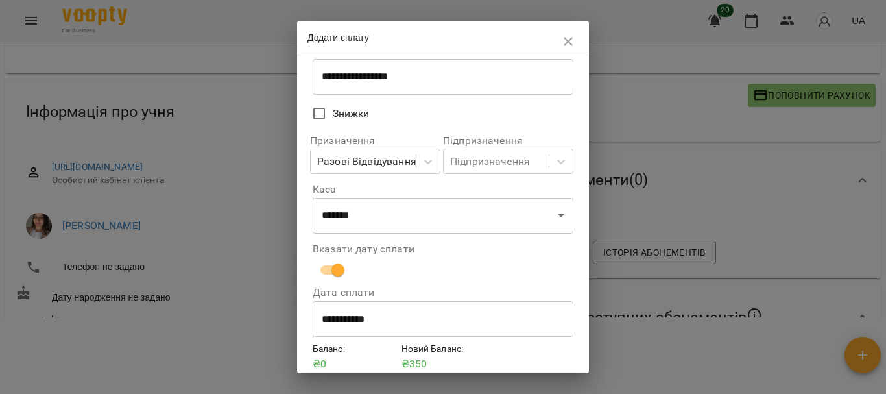
scroll to position [135, 0]
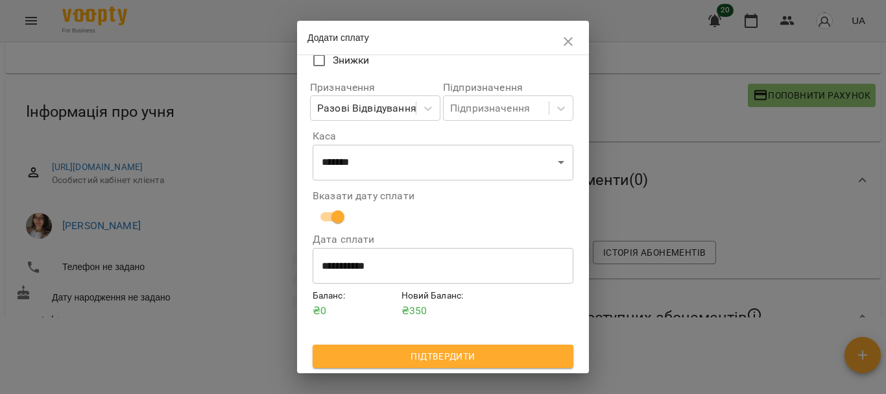
click at [509, 359] on span "Підтвердити" at bounding box center [443, 356] width 240 height 16
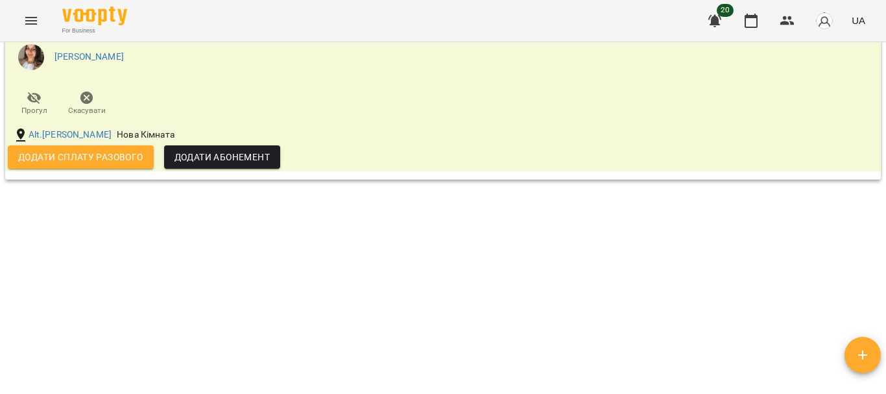
scroll to position [990, 0]
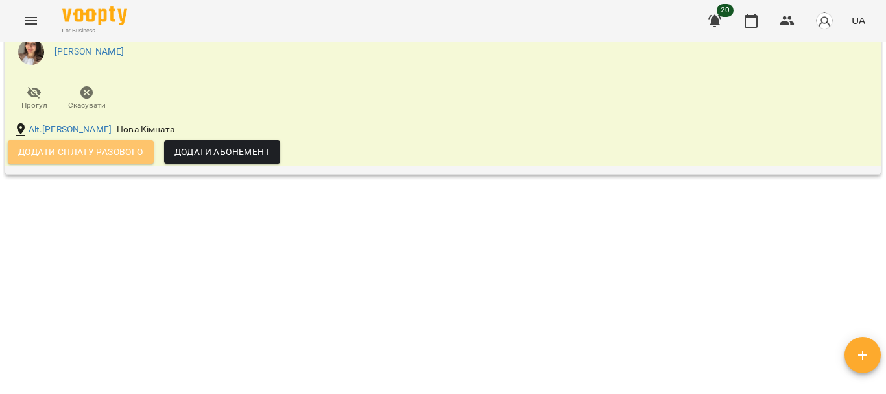
click at [100, 160] on span "Додати сплату разового" at bounding box center [80, 152] width 125 height 16
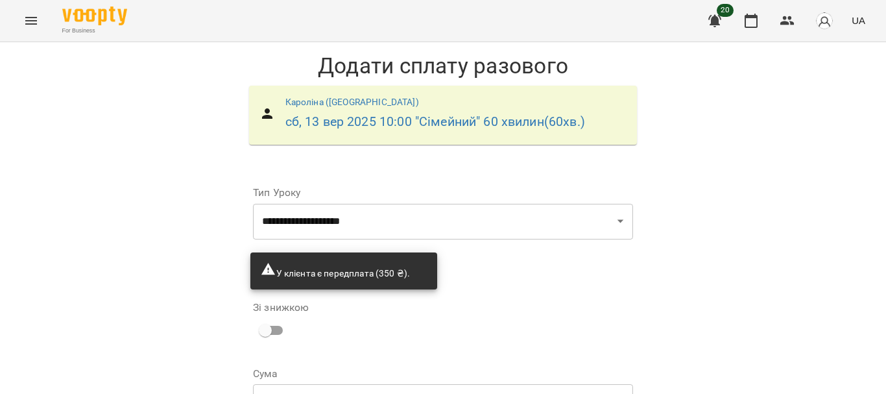
scroll to position [126, 0]
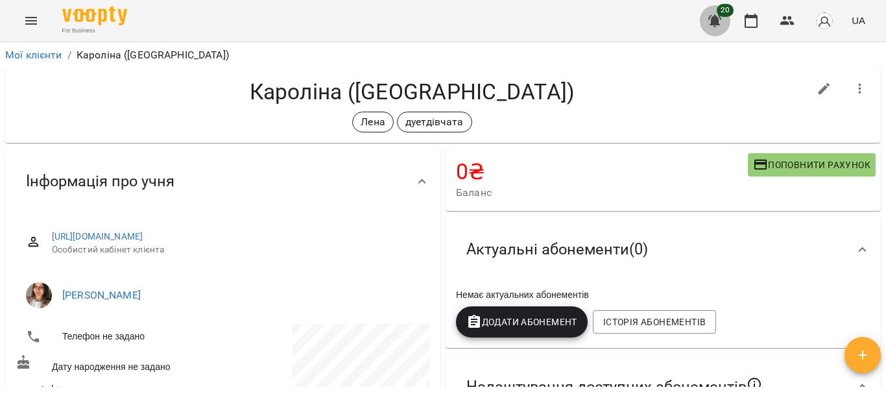
click at [712, 20] on icon "button" at bounding box center [715, 21] width 16 height 16
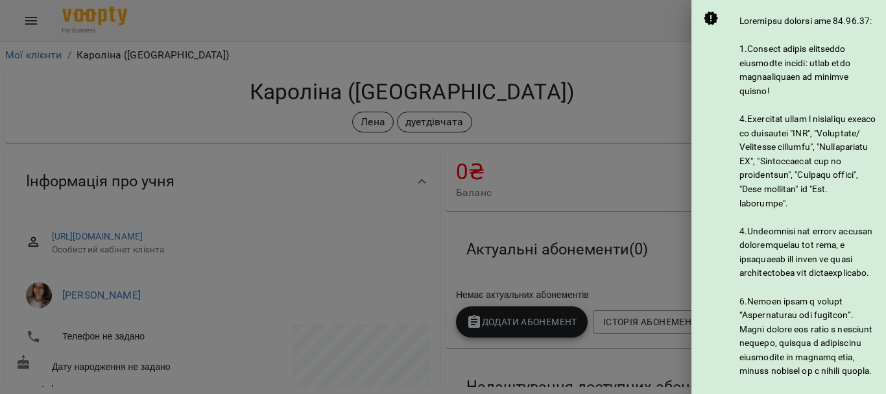
scroll to position [832, 0]
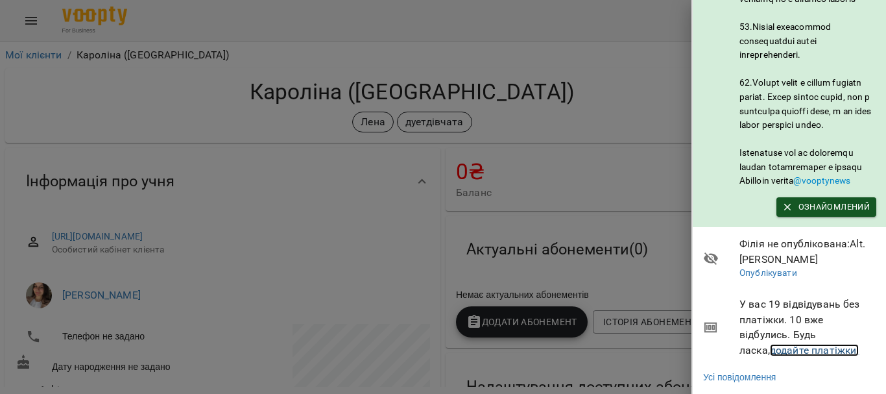
click at [803, 344] on link "додайте платіжки!" at bounding box center [815, 350] width 90 height 12
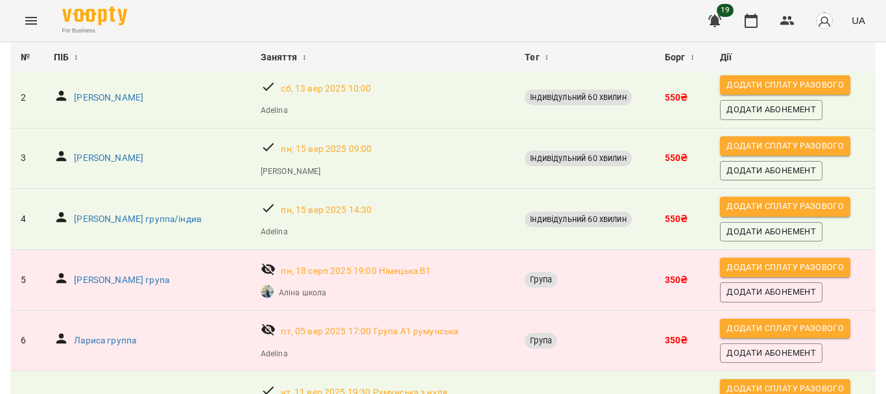
scroll to position [175, 0]
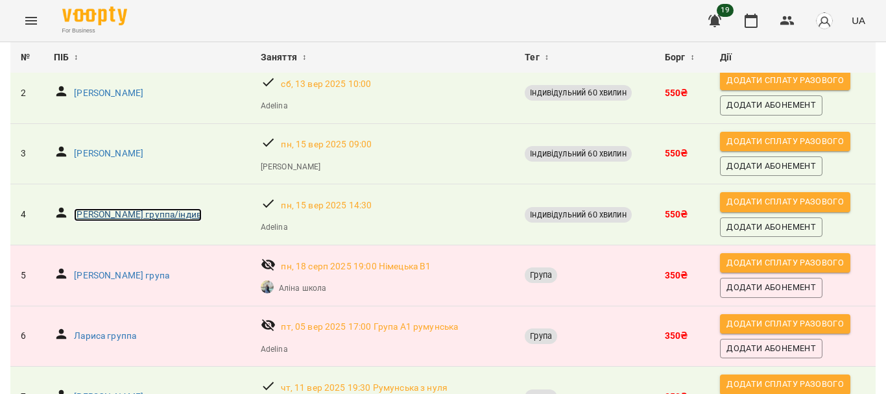
click at [106, 213] on p "[PERSON_NAME] группа/індив" at bounding box center [138, 214] width 128 height 13
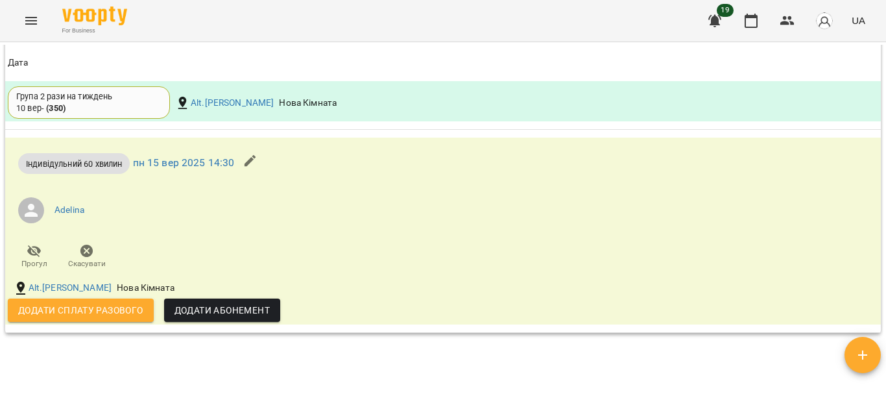
scroll to position [1453, 0]
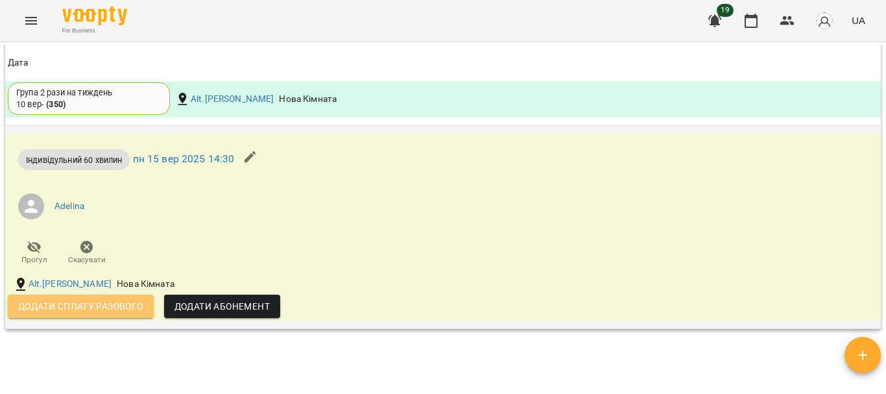
click at [108, 314] on span "Додати сплату разового" at bounding box center [80, 306] width 125 height 16
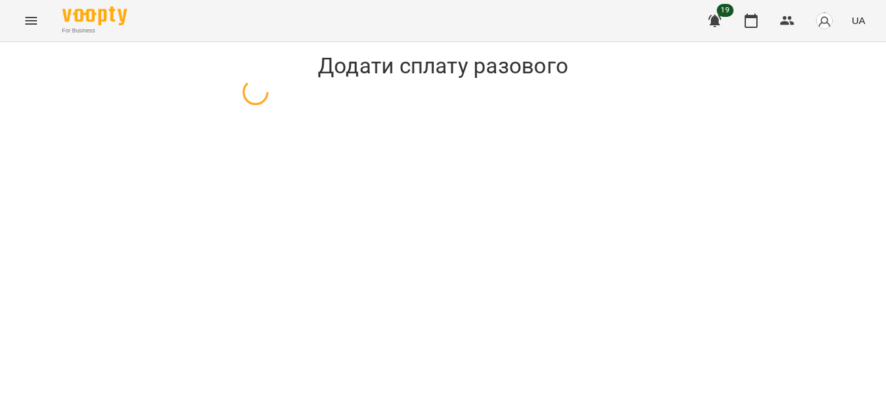
select select "**********"
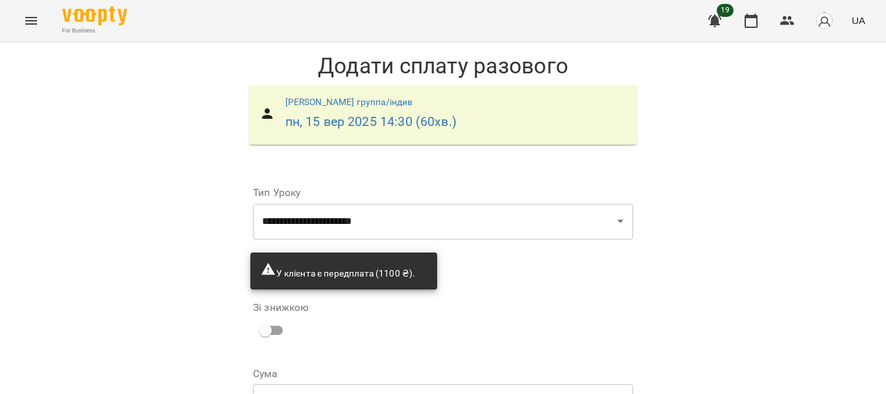
scroll to position [126, 0]
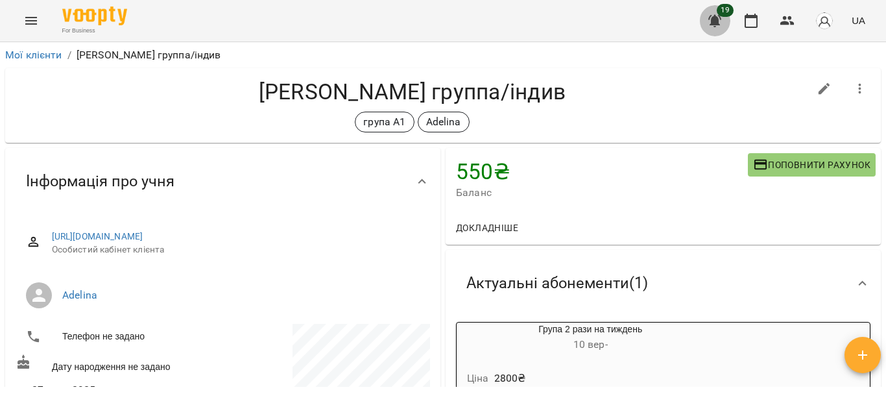
click at [714, 19] on icon "button" at bounding box center [714, 21] width 13 height 12
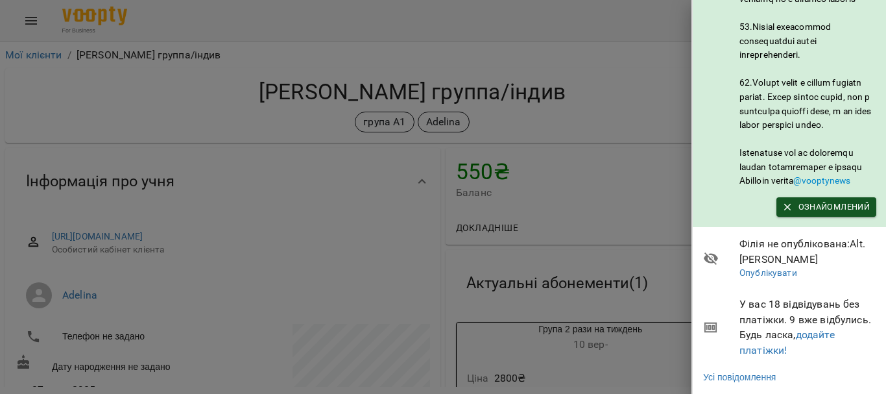
scroll to position [832, 0]
click at [815, 328] on link "додайте платіжки!" at bounding box center [787, 342] width 95 height 28
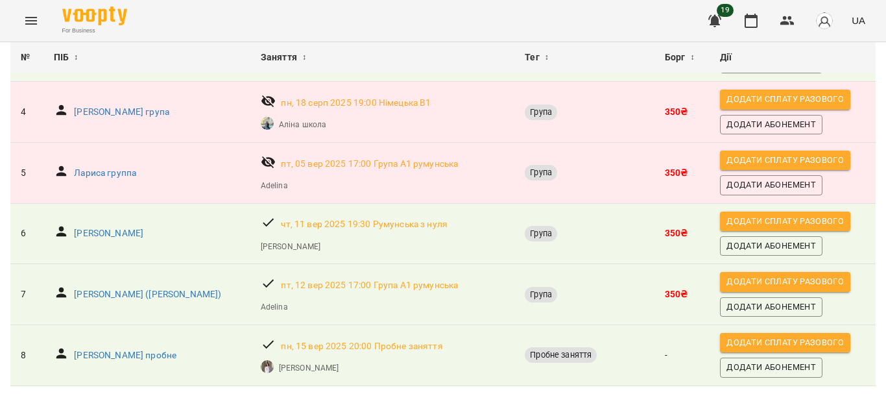
scroll to position [306, 0]
click at [108, 227] on p "[PERSON_NAME]" at bounding box center [108, 233] width 69 height 13
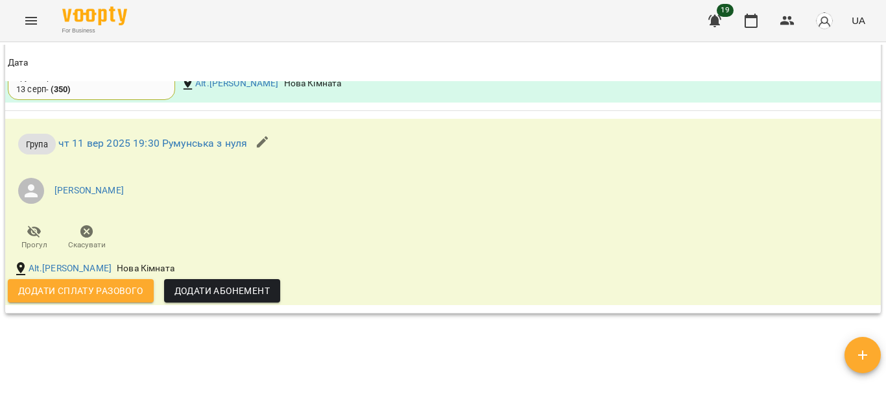
scroll to position [1138, 0]
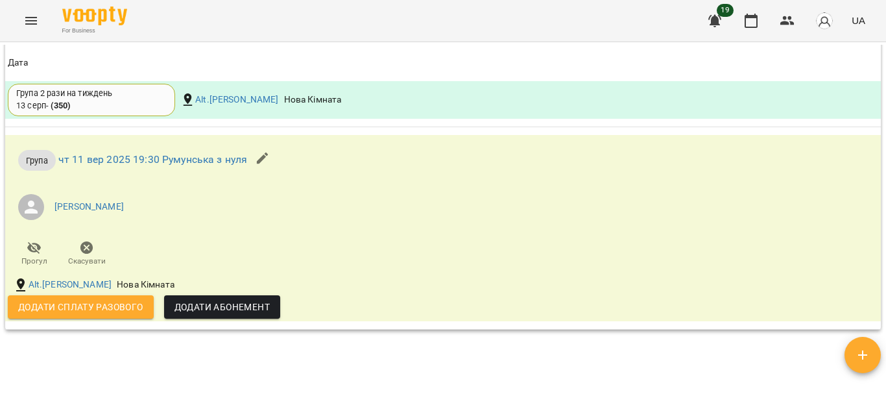
click at [880, 293] on div "Мої клієнти / [PERSON_NAME] група0 0 ₴ Баланс Поповнити рахунок Актуальні абоне…" at bounding box center [443, 239] width 886 height 394
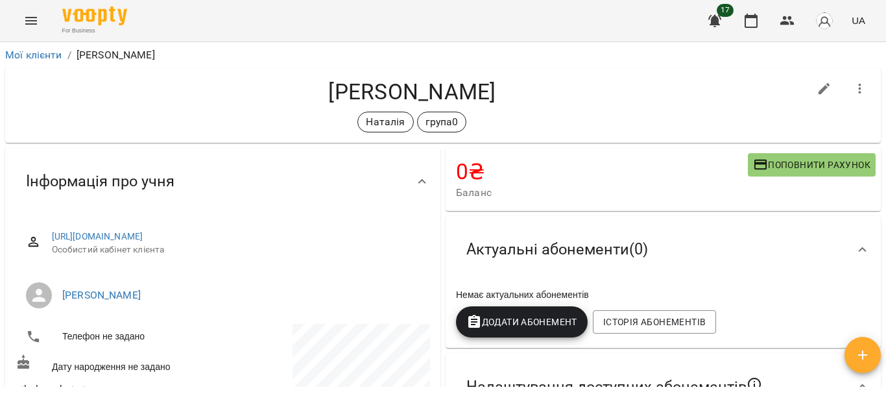
scroll to position [195, 0]
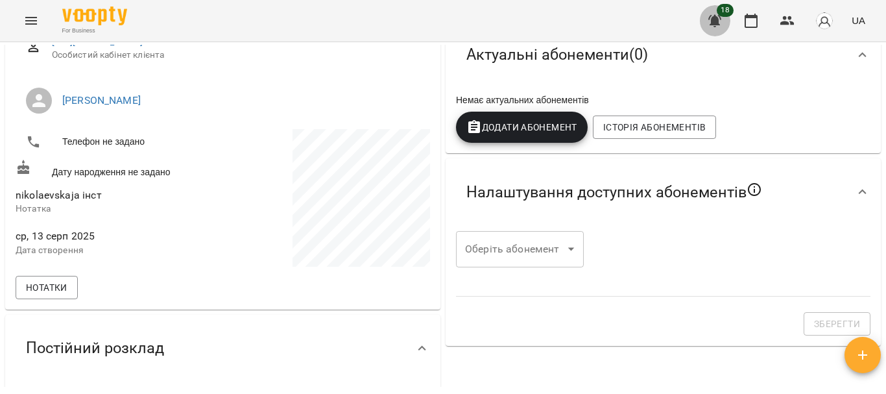
click at [720, 23] on icon "button" at bounding box center [715, 21] width 16 height 16
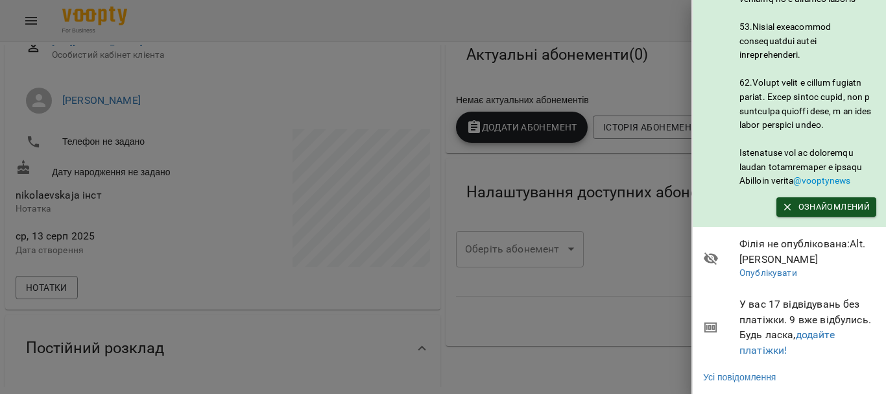
scroll to position [799, 0]
click at [819, 351] on link "додайте платіжки!" at bounding box center [787, 342] width 95 height 28
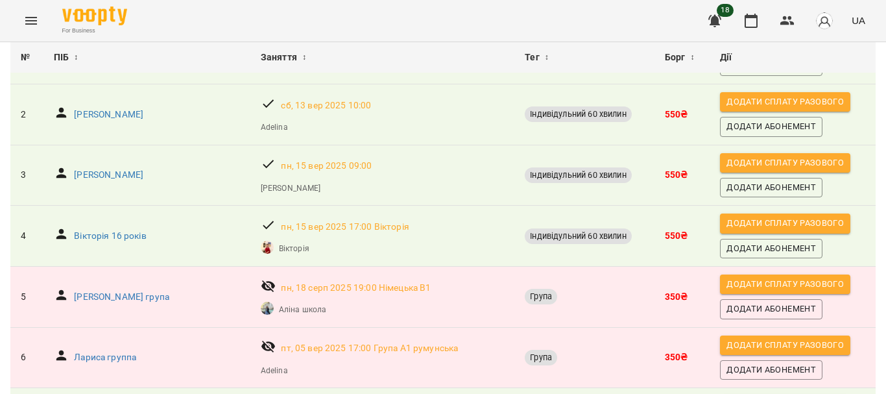
scroll to position [155, 0]
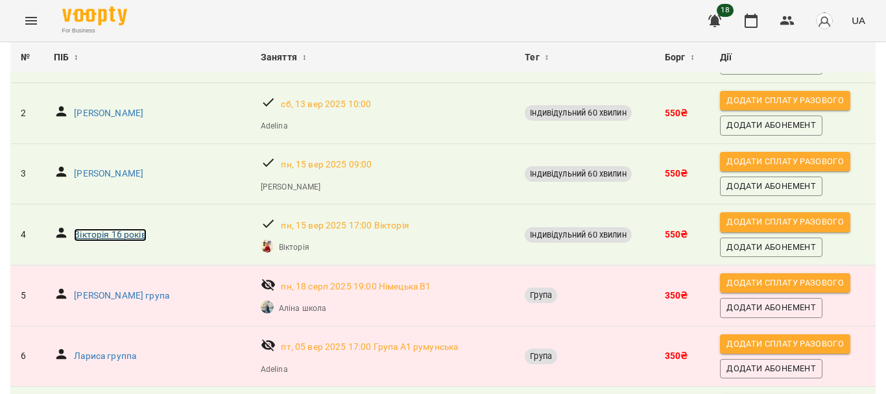
click at [119, 235] on p "Вікторія 16 років" at bounding box center [110, 234] width 73 height 13
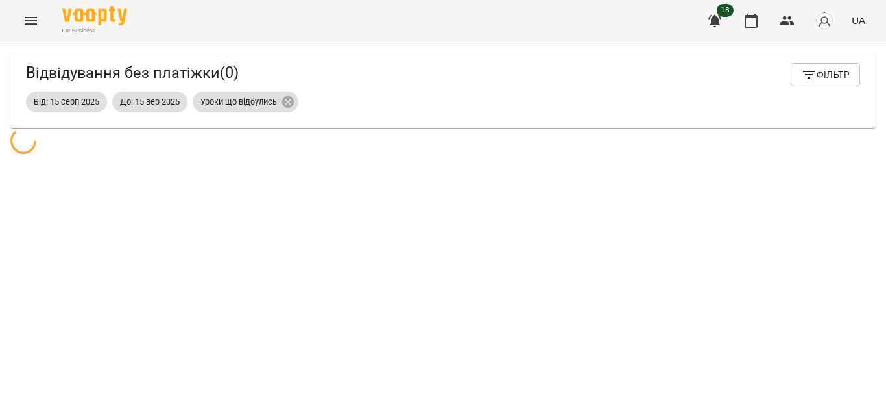
scroll to position [42, 0]
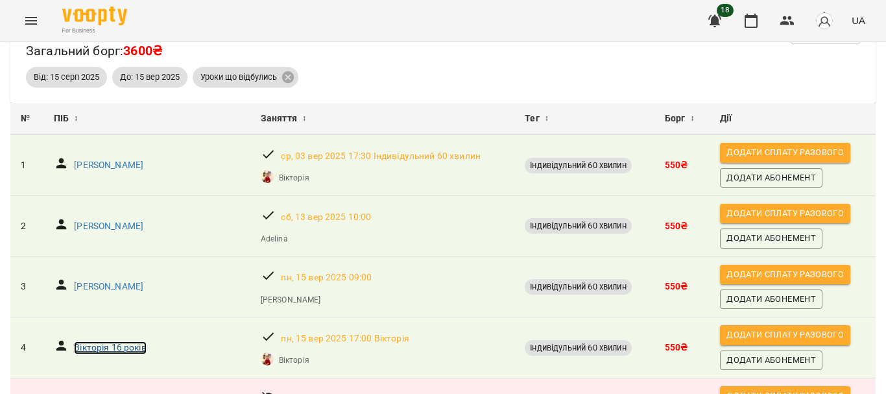
click at [135, 345] on p "Вікторія 16 років" at bounding box center [110, 347] width 73 height 13
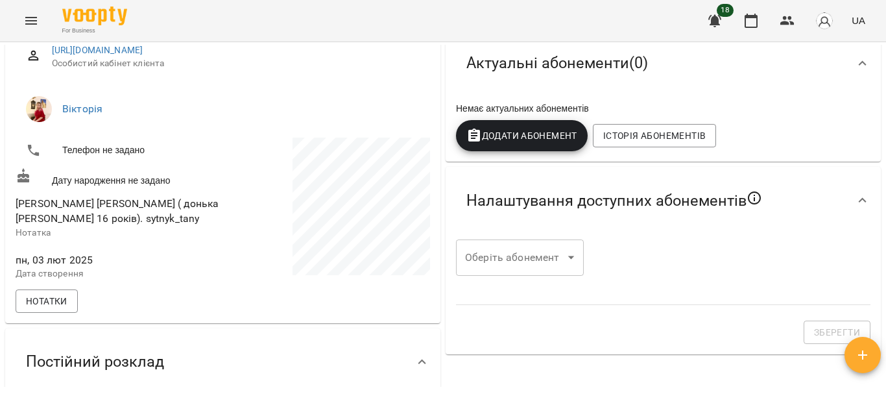
scroll to position [234, 0]
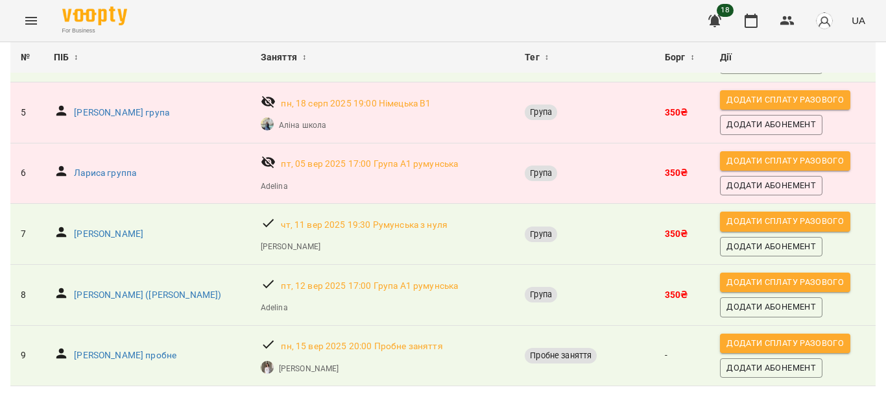
scroll to position [380, 0]
click at [112, 349] on p "[PERSON_NAME] пробне" at bounding box center [125, 355] width 103 height 13
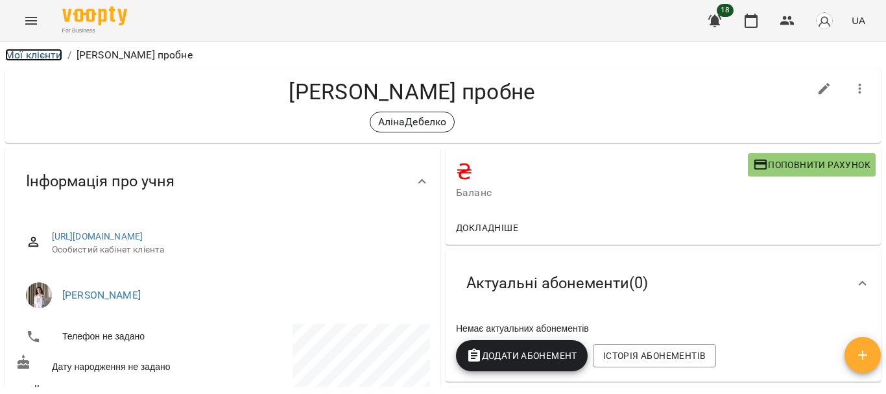
click at [33, 53] on link "Мої клієнти" at bounding box center [33, 55] width 57 height 12
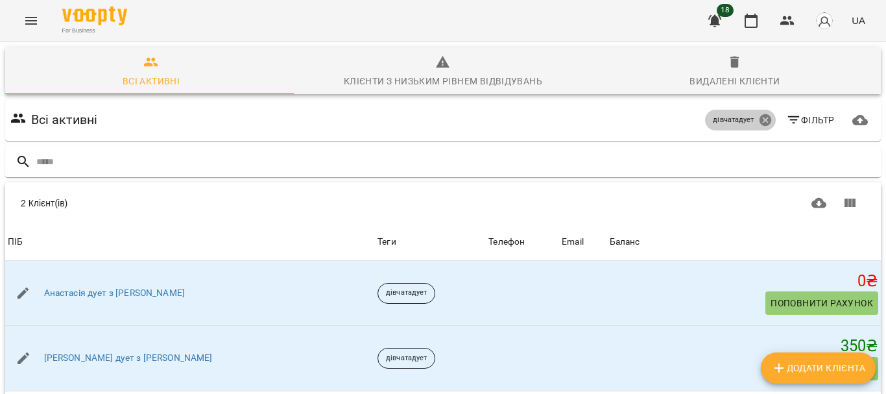
click at [759, 119] on icon at bounding box center [765, 120] width 12 height 12
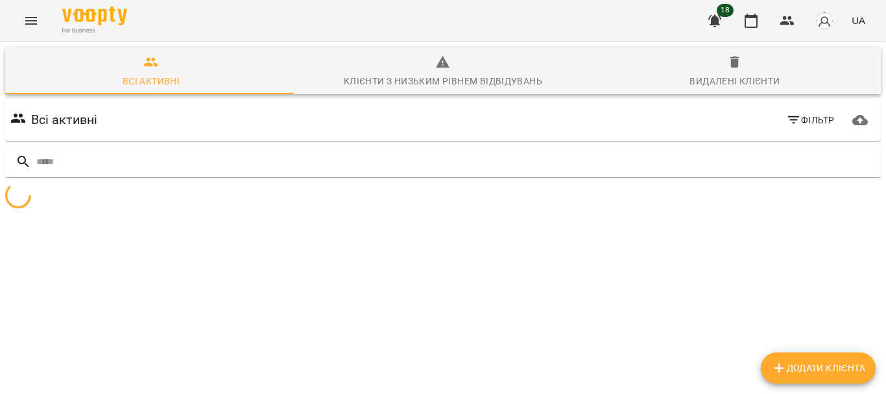
click at [791, 119] on icon "button" at bounding box center [794, 120] width 16 height 16
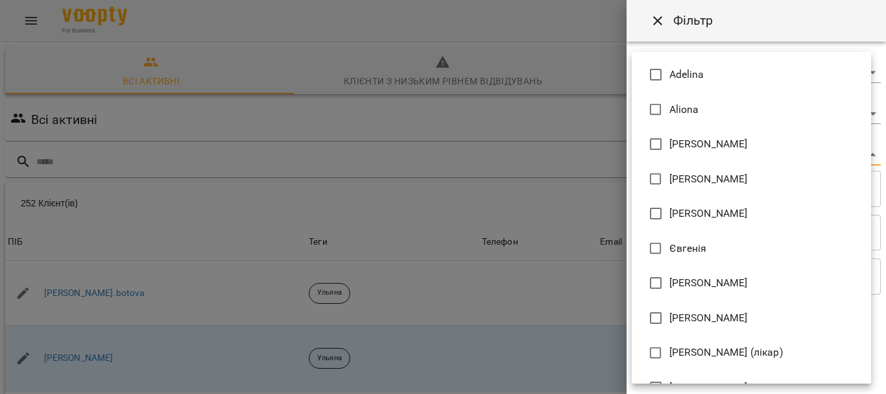
click at [817, 150] on body "For Business 18 UA Всі активні Клієнти з низьким рівнем відвідувань Видалені кл…" at bounding box center [443, 337] width 886 height 675
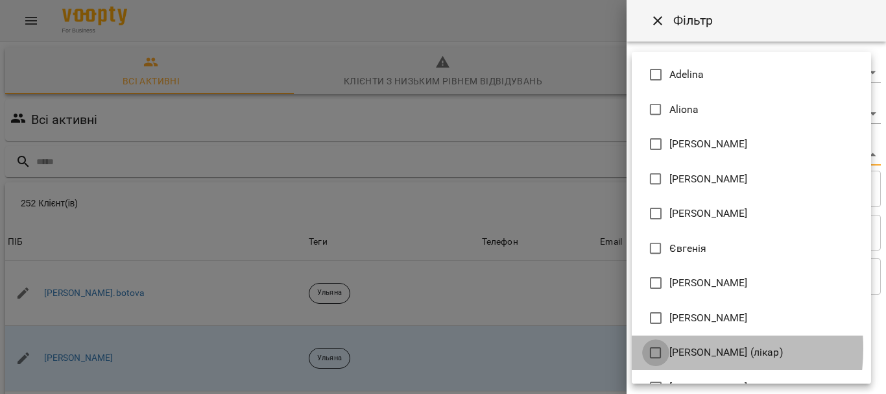
type input "**********"
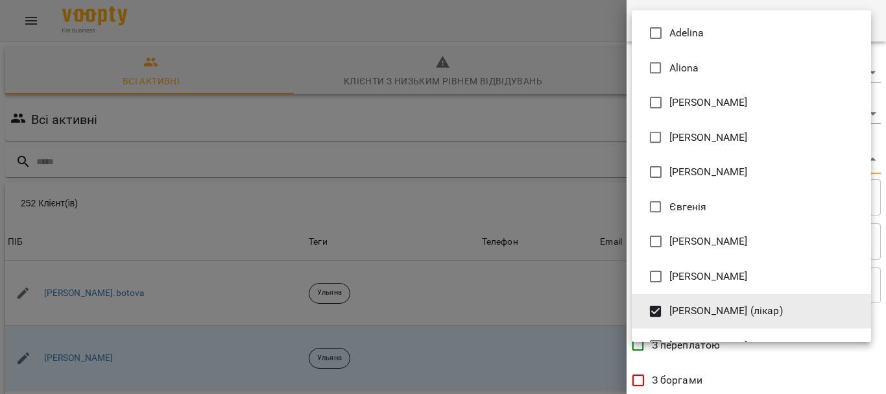
drag, startPoint x: 882, startPoint y: 115, endPoint x: 886, endPoint y: 354, distance: 238.1
click at [886, 354] on div at bounding box center [443, 197] width 886 height 394
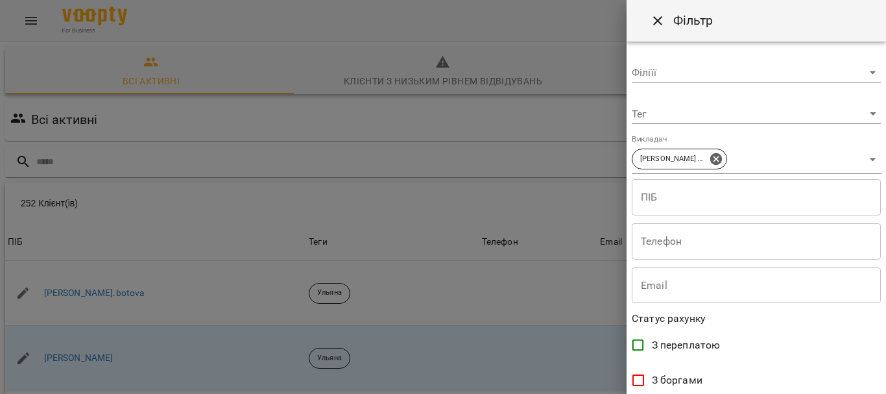
click at [886, 354] on div "[PERSON_NAME] [PERSON_NAME] [PERSON_NAME] [PERSON_NAME] [PERSON_NAME] (лікар) […" at bounding box center [443, 197] width 886 height 394
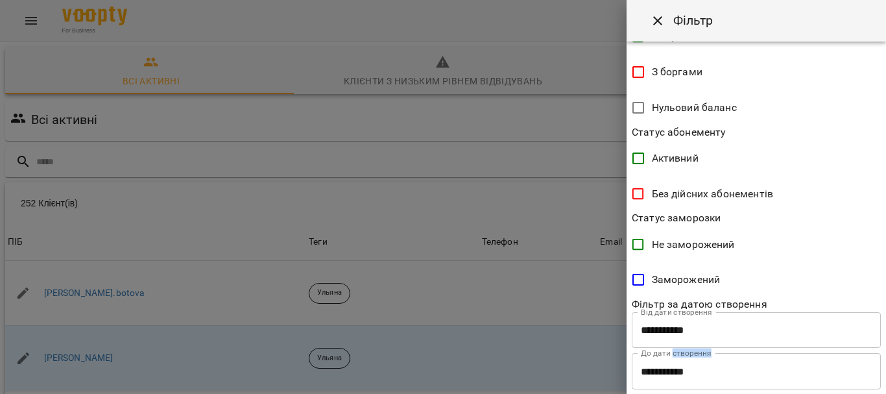
scroll to position [337, 0]
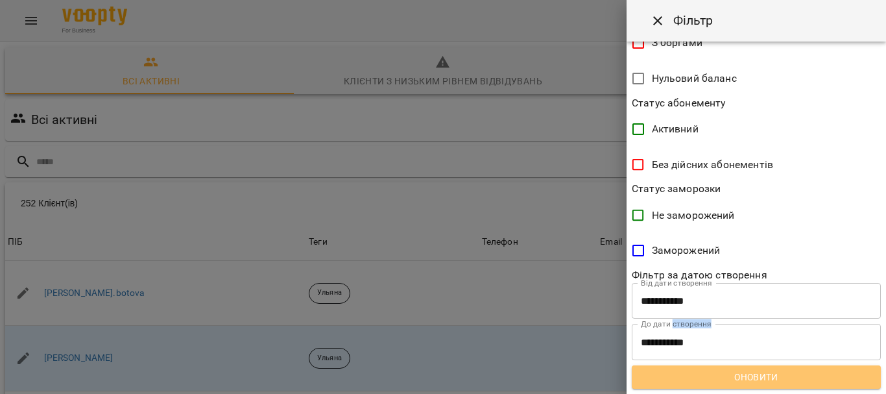
click at [799, 387] on button "Оновити" at bounding box center [756, 376] width 249 height 23
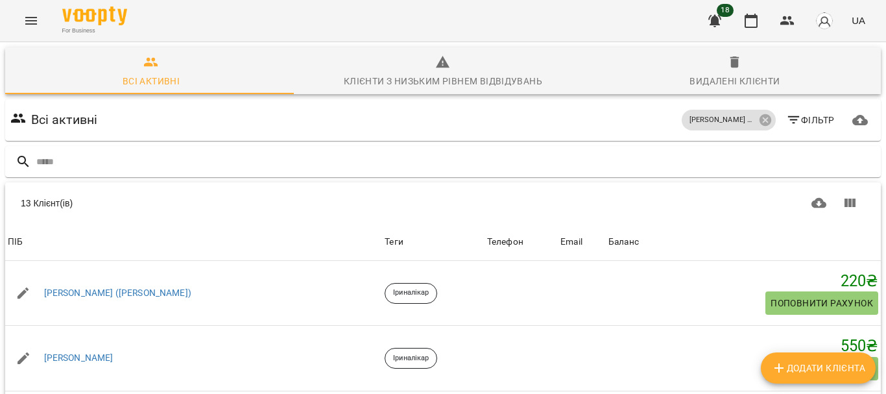
scroll to position [141, 0]
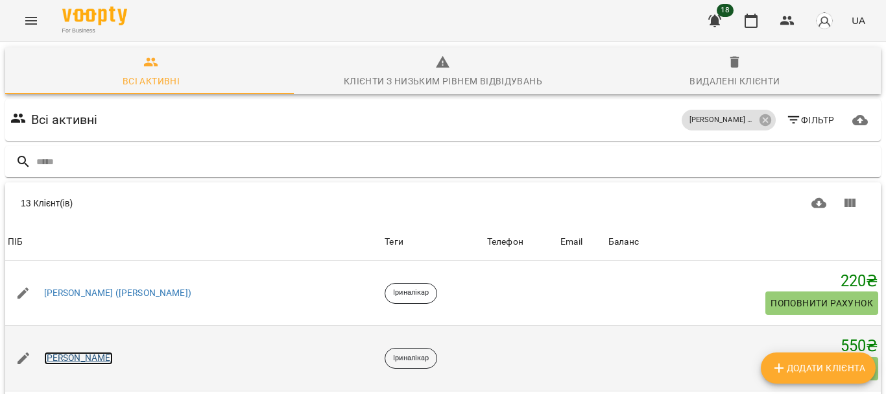
click at [60, 352] on link "[PERSON_NAME]" at bounding box center [78, 358] width 69 height 13
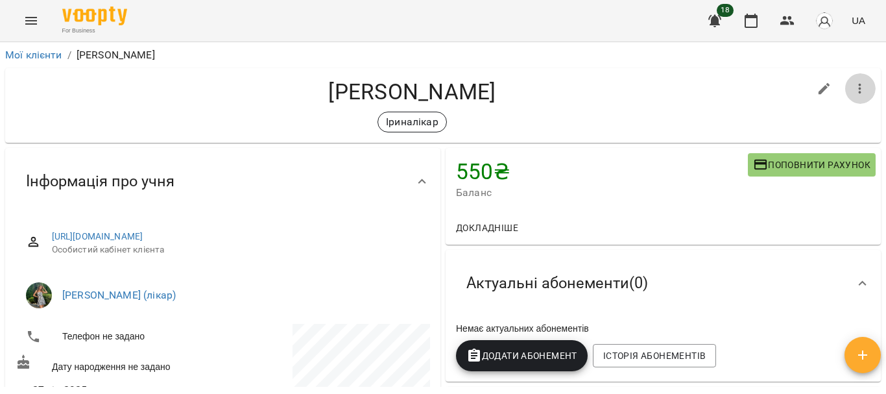
click at [853, 95] on icon "button" at bounding box center [861, 89] width 16 height 16
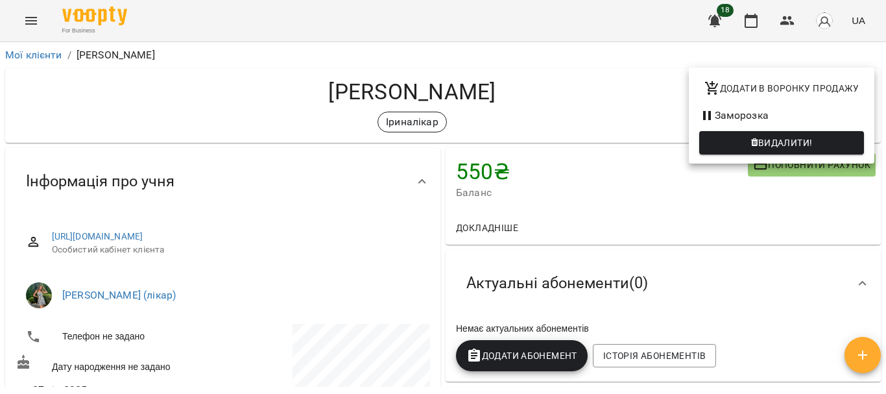
drag, startPoint x: 877, startPoint y: 115, endPoint x: 878, endPoint y: 169, distance: 53.9
click at [878, 169] on div at bounding box center [443, 197] width 886 height 394
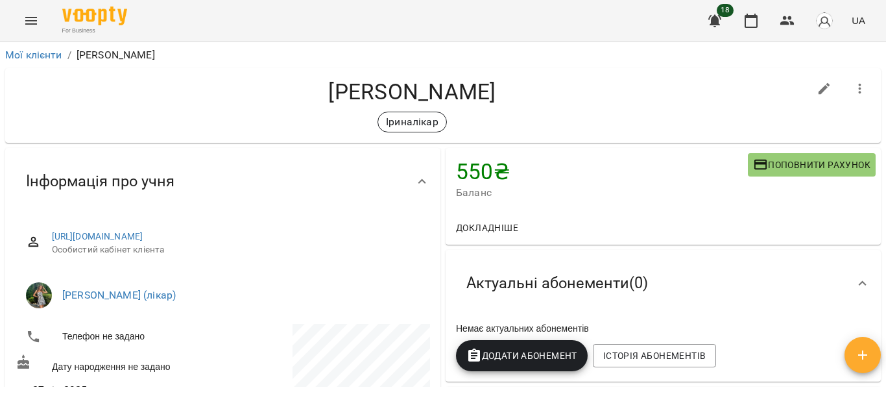
click at [878, 169] on div "Додати в воронку продажу Заморозка Видалити!" at bounding box center [443, 197] width 886 height 394
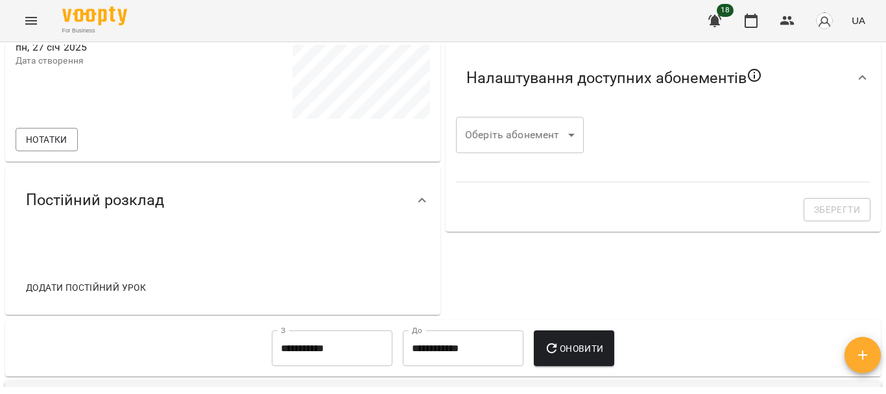
scroll to position [341, 0]
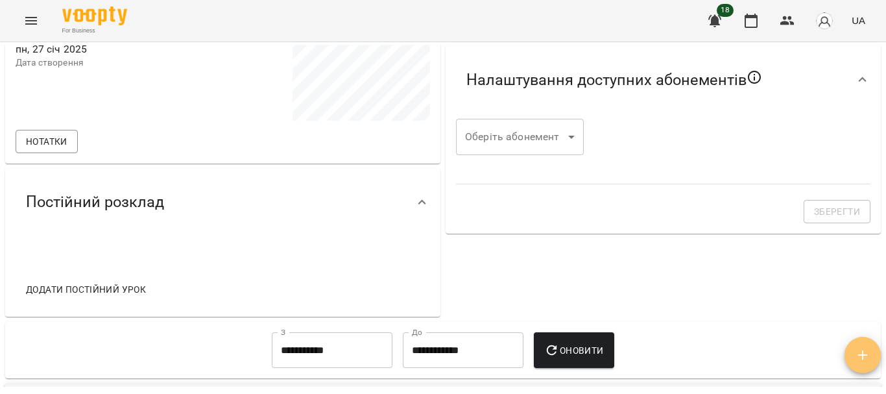
click at [854, 357] on span "button" at bounding box center [863, 355] width 36 height 16
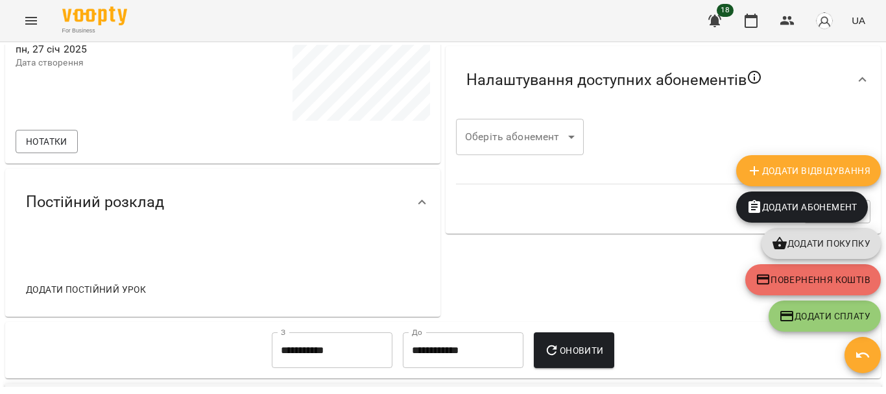
click at [562, 306] on div "550 ₴ Баланс Поповнити рахунок Докладніше 550 ₴ Разові Відвідування -550 ₴ Інди…" at bounding box center [663, 62] width 441 height 514
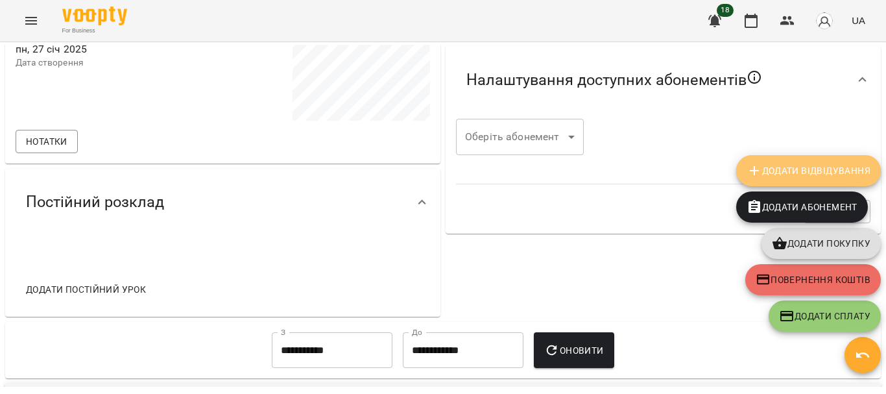
click at [793, 173] on span "Додати Відвідування" at bounding box center [809, 171] width 124 height 16
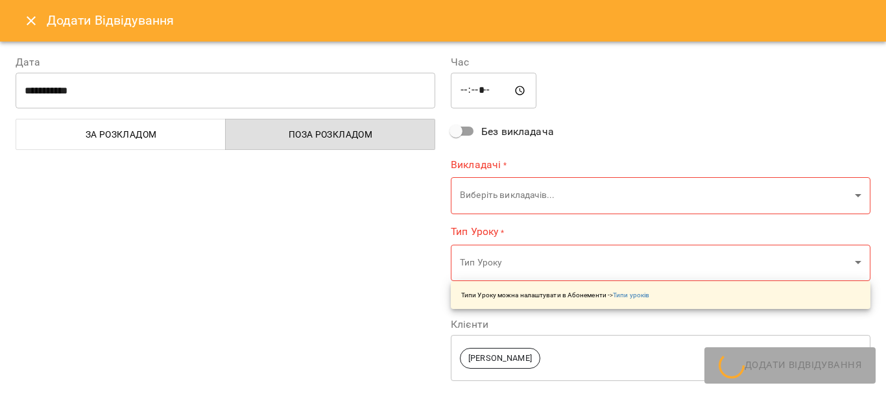
type input "**********"
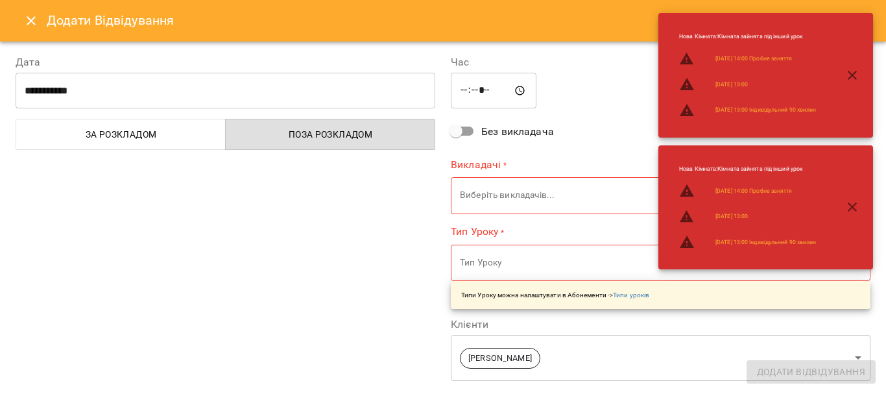
click at [542, 189] on body "For Business 18 UA Мої клієнти / [PERSON_NAME] 550 ₴ Баланс Поповнити рахунок Д…" at bounding box center [443, 218] width 886 height 436
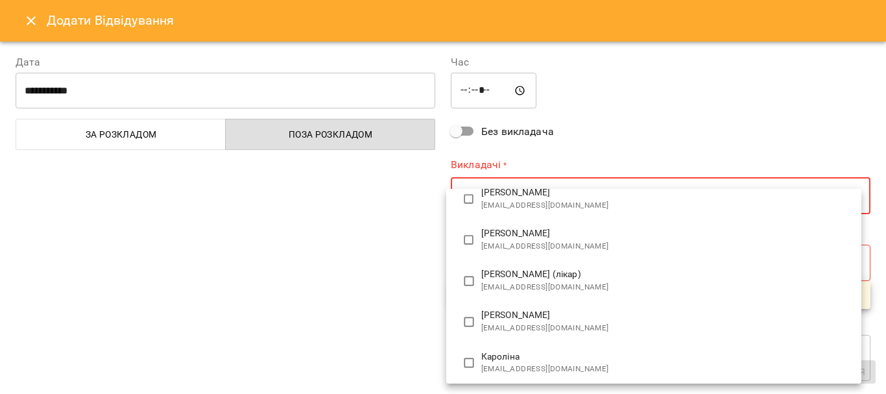
scroll to position [337, 0]
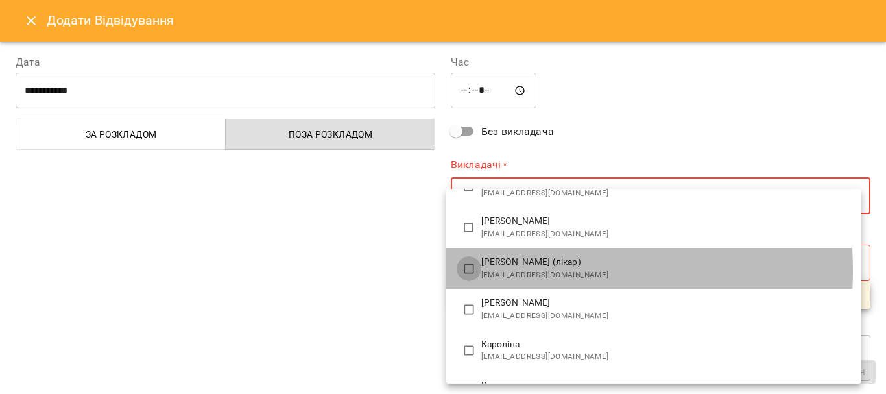
type input "**********"
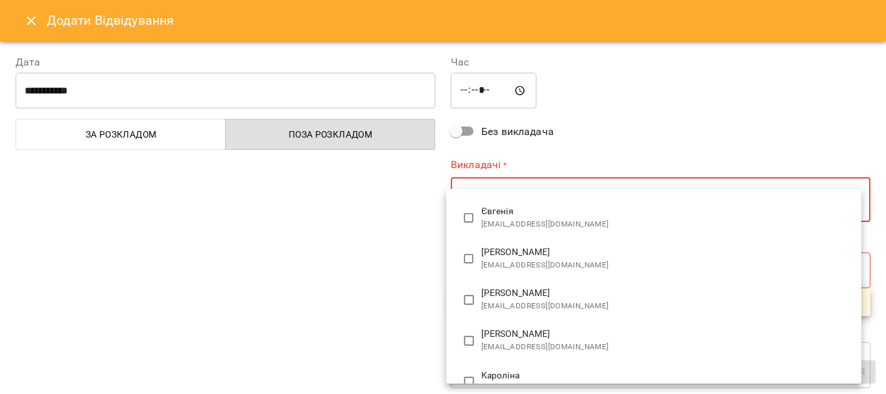
scroll to position [0, 0]
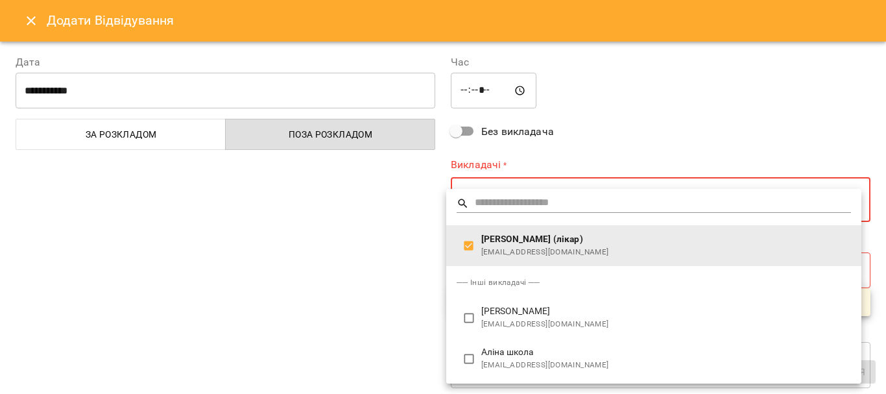
click at [864, 236] on div at bounding box center [443, 197] width 886 height 394
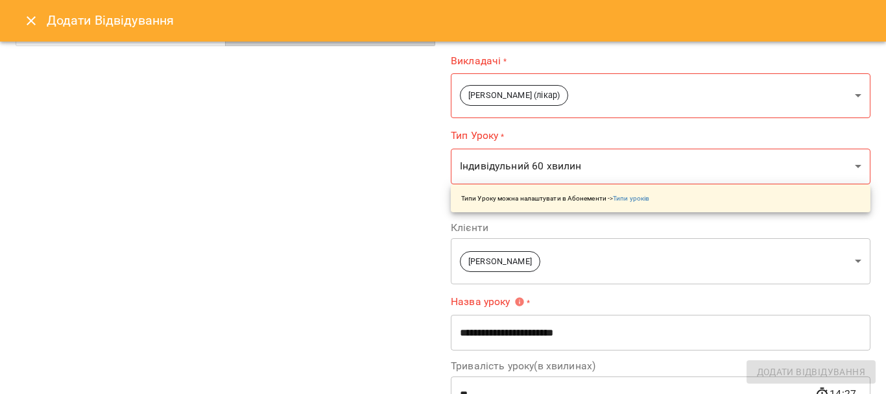
scroll to position [103, 0]
click at [20, 23] on button "Close" at bounding box center [31, 20] width 31 height 31
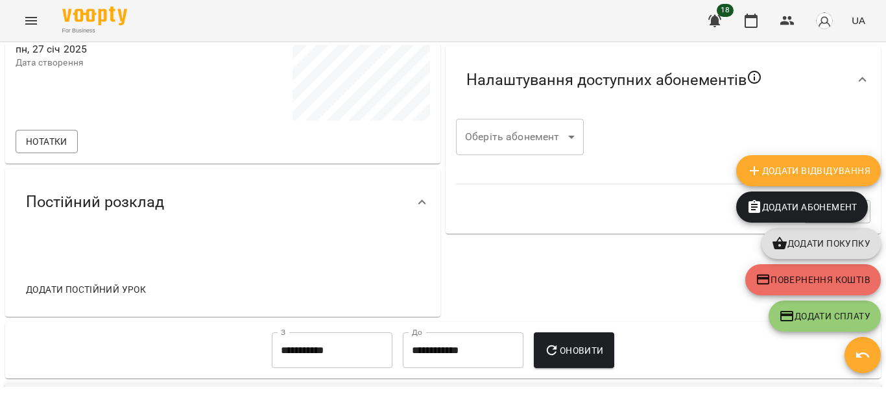
click at [709, 25] on icon "button" at bounding box center [715, 21] width 16 height 16
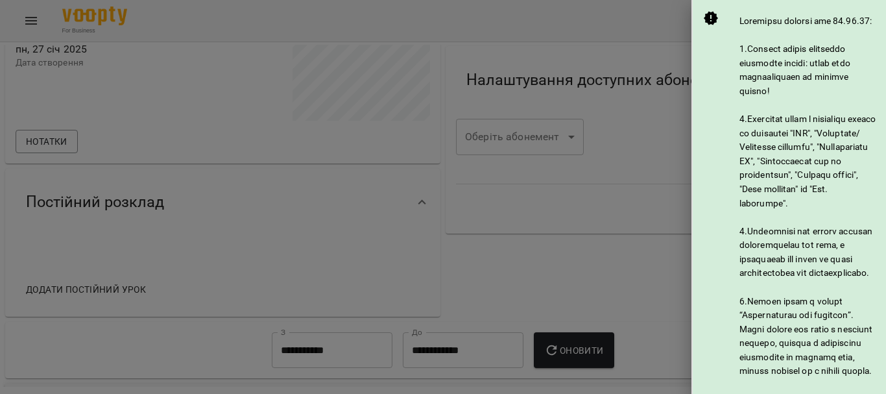
scroll to position [832, 0]
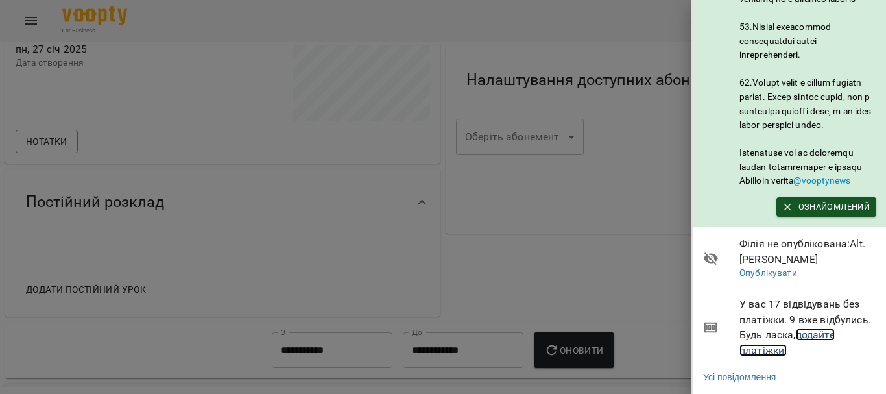
click at [770, 335] on link "додайте платіжки!" at bounding box center [787, 342] width 95 height 28
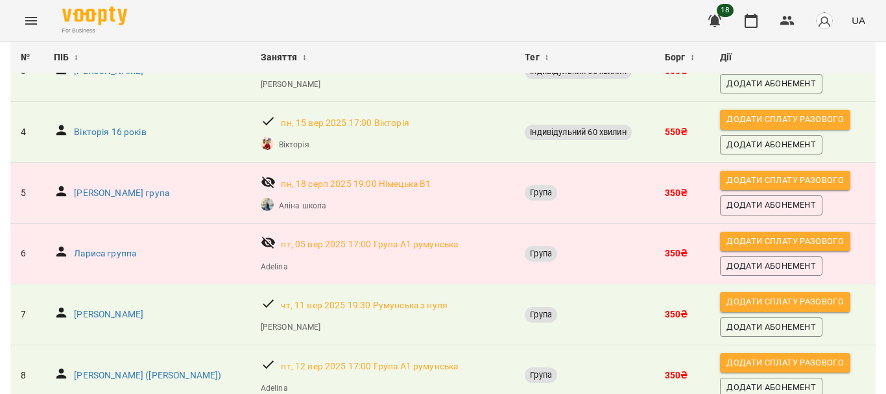
scroll to position [253, 0]
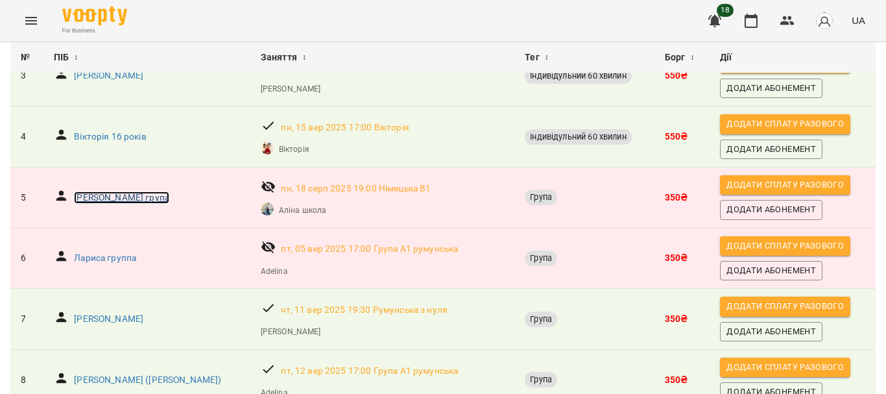
click at [130, 201] on p "[PERSON_NAME] група" at bounding box center [121, 197] width 95 height 13
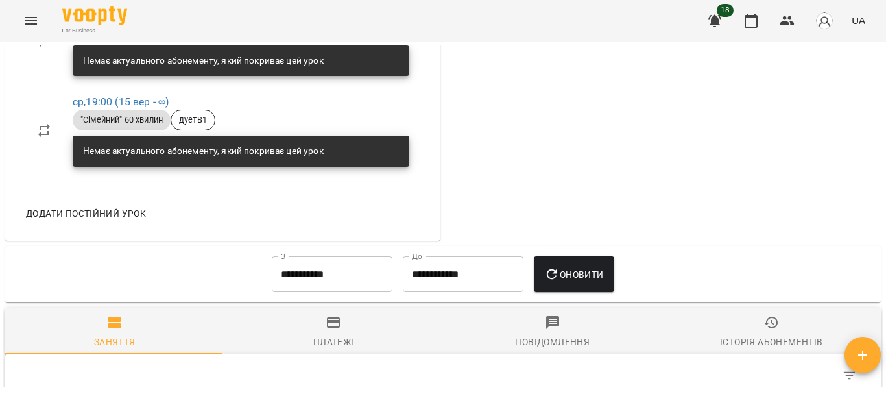
scroll to position [643, 0]
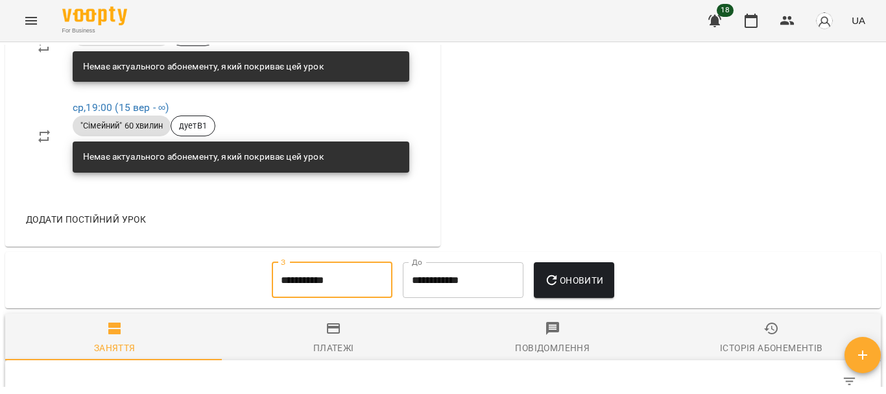
click at [329, 291] on input "**********" at bounding box center [332, 280] width 121 height 36
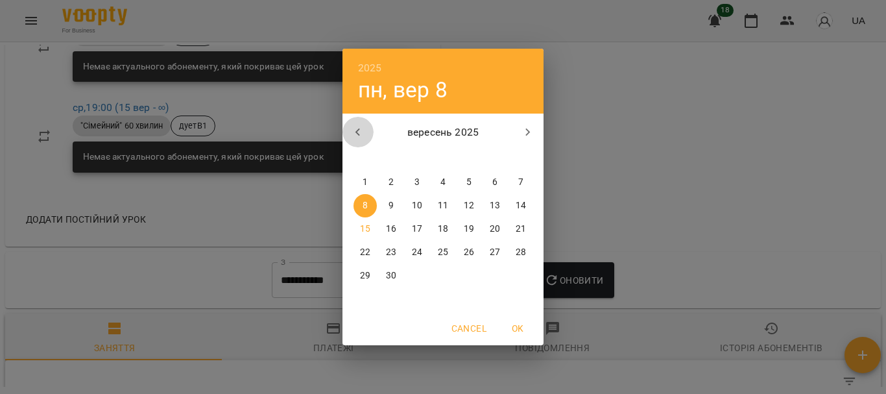
click at [352, 135] on icon "button" at bounding box center [358, 133] width 16 height 16
click at [473, 189] on button "1" at bounding box center [468, 182] width 23 height 23
type input "**********"
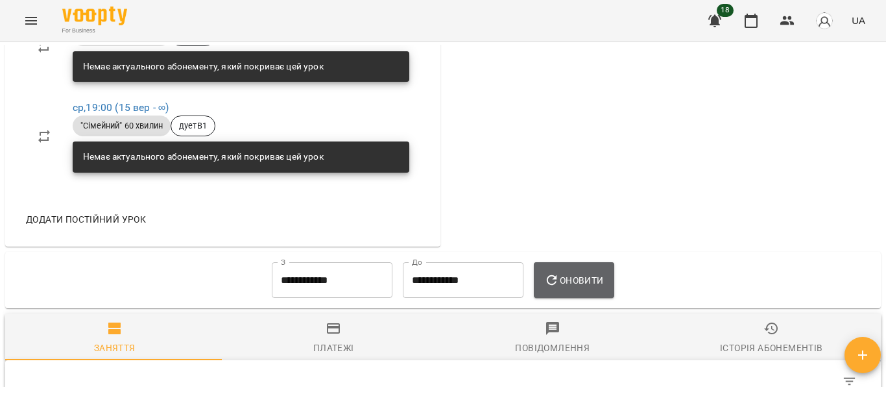
click at [574, 298] on button "Оновити" at bounding box center [574, 280] width 80 height 36
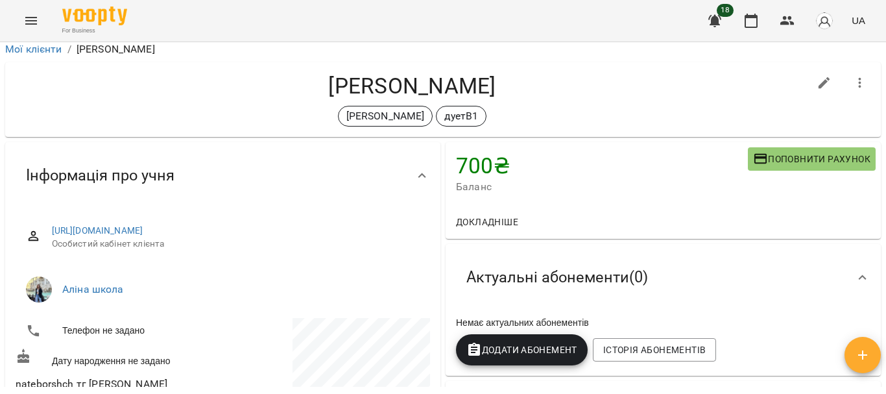
scroll to position [0, 0]
